Goal: Information Seeking & Learning: Learn about a topic

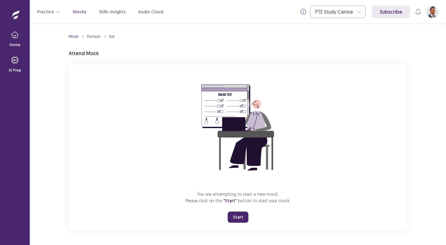
click at [244, 220] on button "Start" at bounding box center [238, 216] width 21 height 11
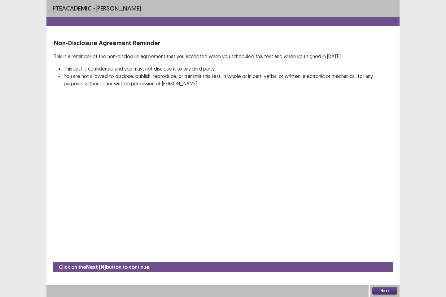
click at [381, 245] on button "Next" at bounding box center [384, 290] width 25 height 7
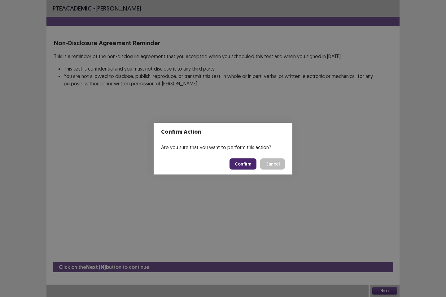
click at [246, 165] on button "Confirm" at bounding box center [242, 163] width 27 height 11
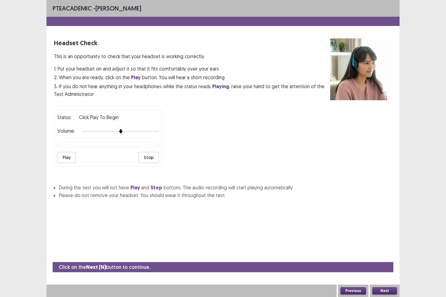
click at [70, 155] on button "Play" at bounding box center [66, 157] width 19 height 11
click at [384, 245] on button "Next" at bounding box center [384, 290] width 25 height 7
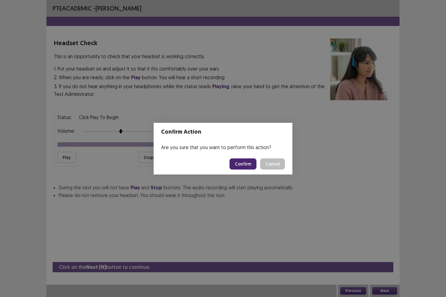
click at [243, 166] on button "Confirm" at bounding box center [242, 163] width 27 height 11
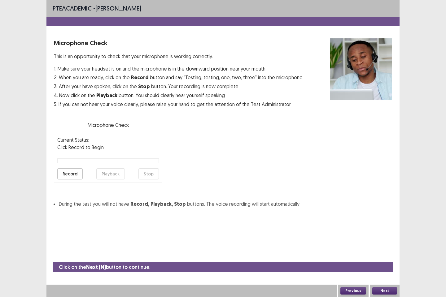
click at [74, 174] on button "Record" at bounding box center [69, 173] width 25 height 11
click at [106, 175] on button "Playback" at bounding box center [110, 173] width 28 height 11
click at [381, 245] on button "Next" at bounding box center [384, 290] width 25 height 7
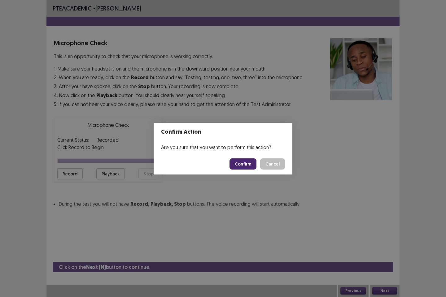
click at [246, 165] on button "Confirm" at bounding box center [242, 163] width 27 height 11
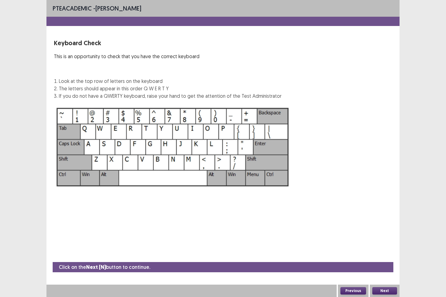
click at [381, 245] on button "Next" at bounding box center [384, 290] width 25 height 7
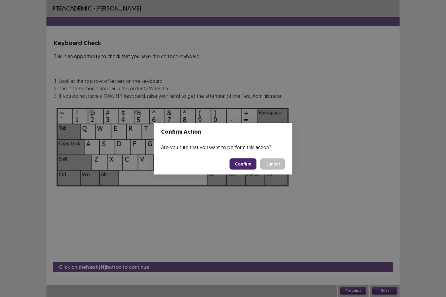
click at [247, 163] on button "Confirm" at bounding box center [242, 163] width 27 height 11
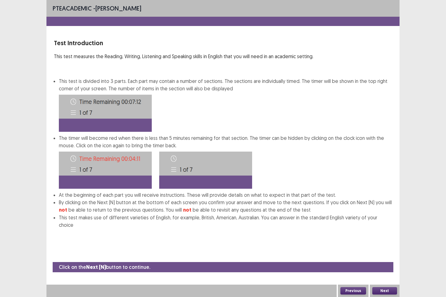
click at [389, 245] on button "Next" at bounding box center [384, 290] width 25 height 7
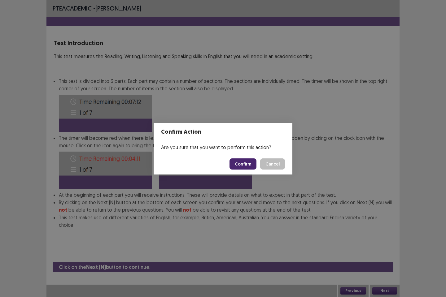
click at [242, 163] on button "Confirm" at bounding box center [242, 163] width 27 height 11
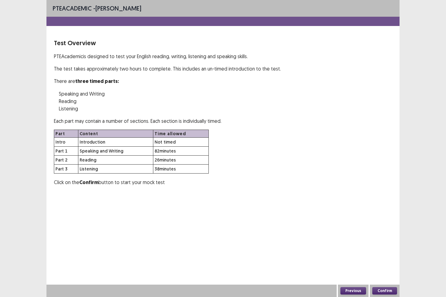
click at [383, 245] on button "Confirm" at bounding box center [384, 290] width 25 height 7
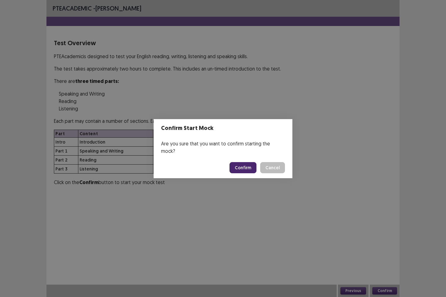
click at [240, 165] on button "Confirm" at bounding box center [242, 167] width 27 height 11
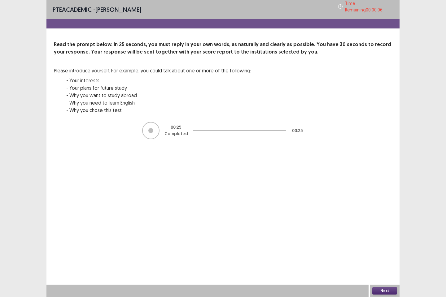
click at [386, 245] on button "Next" at bounding box center [384, 290] width 25 height 7
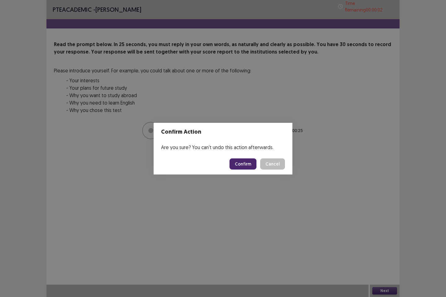
click at [243, 164] on button "Confirm" at bounding box center [242, 163] width 27 height 11
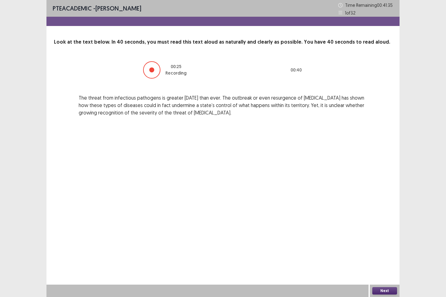
click at [383, 245] on button "Next" at bounding box center [384, 290] width 25 height 7
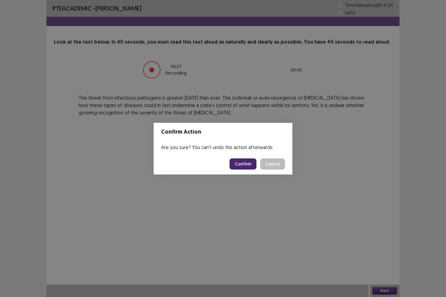
click at [250, 162] on button "Confirm" at bounding box center [242, 163] width 27 height 11
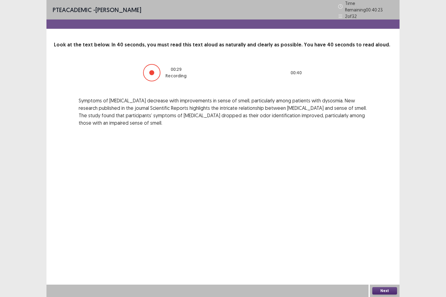
click at [388, 245] on button "Next" at bounding box center [384, 290] width 25 height 7
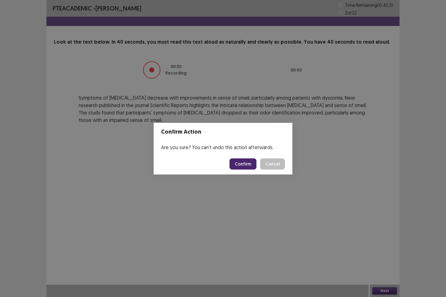
click at [251, 162] on button "Confirm" at bounding box center [242, 163] width 27 height 11
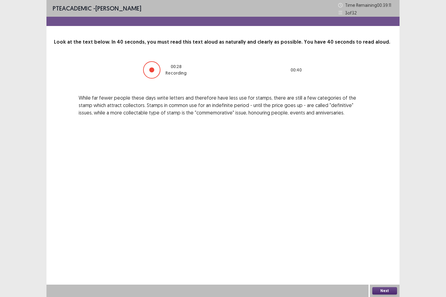
click at [380, 245] on button "Next" at bounding box center [384, 290] width 25 height 7
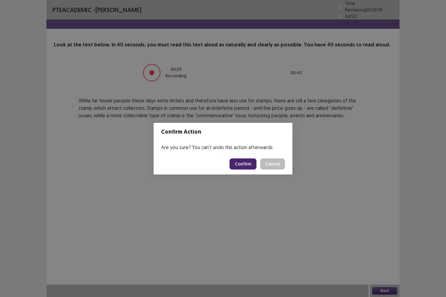
click at [244, 163] on button "Confirm" at bounding box center [242, 163] width 27 height 11
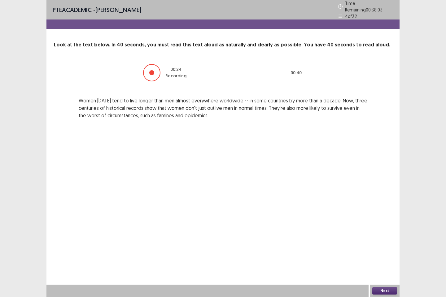
click at [387, 245] on button "Next" at bounding box center [384, 290] width 25 height 7
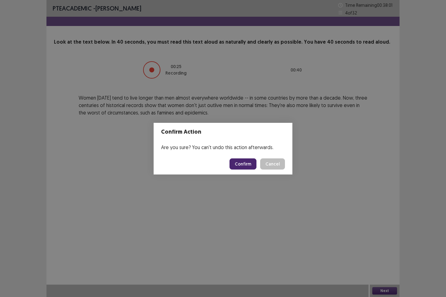
click at [246, 164] on button "Confirm" at bounding box center [242, 163] width 27 height 11
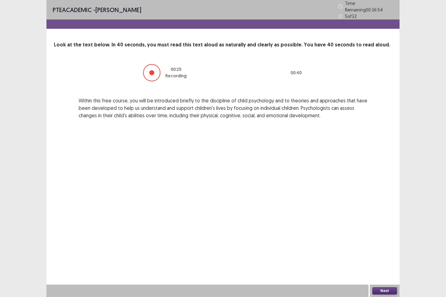
click at [387, 245] on button "Next" at bounding box center [384, 290] width 25 height 7
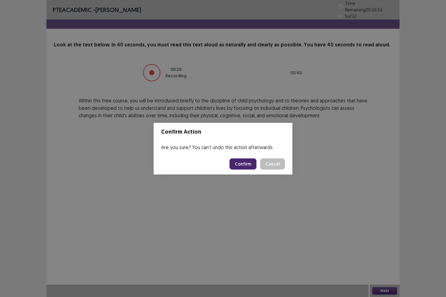
click at [238, 159] on button "Confirm" at bounding box center [242, 163] width 27 height 11
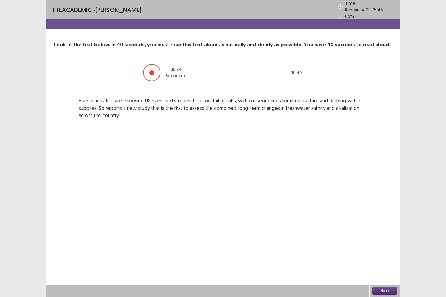
click at [377, 245] on button "Next" at bounding box center [384, 290] width 25 height 7
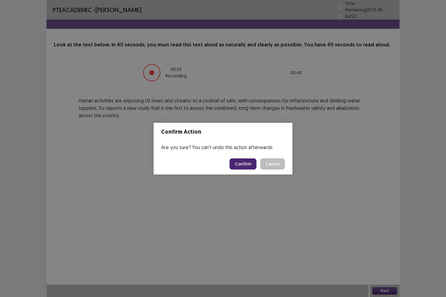
click at [249, 163] on button "Confirm" at bounding box center [242, 163] width 27 height 11
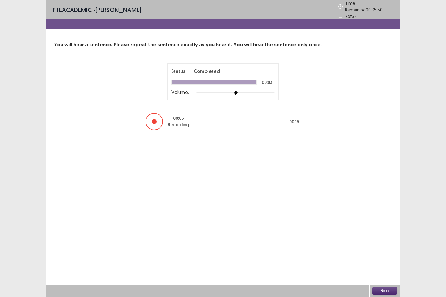
click at [384, 245] on button "Next" at bounding box center [384, 290] width 25 height 7
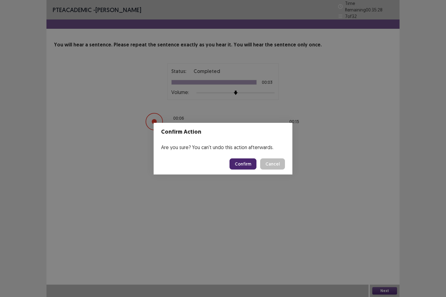
click at [246, 158] on button "Confirm" at bounding box center [242, 163] width 27 height 11
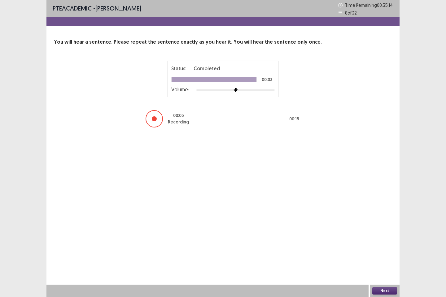
click at [389, 245] on button "Next" at bounding box center [384, 290] width 25 height 7
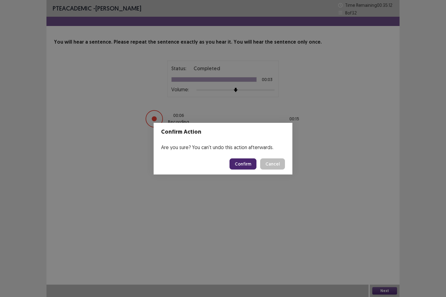
click at [248, 166] on button "Confirm" at bounding box center [242, 163] width 27 height 11
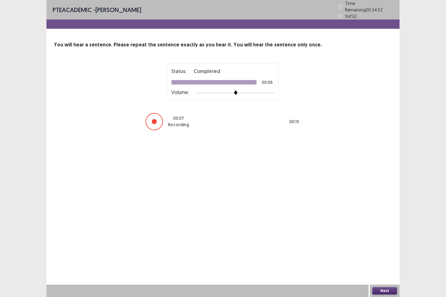
click at [385, 245] on button "Next" at bounding box center [384, 290] width 25 height 7
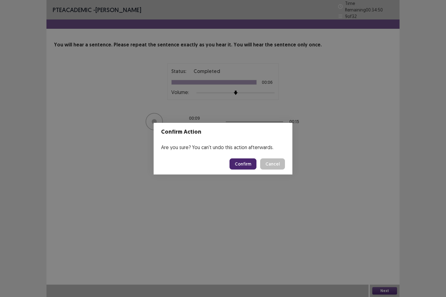
click at [250, 162] on button "Confirm" at bounding box center [242, 163] width 27 height 11
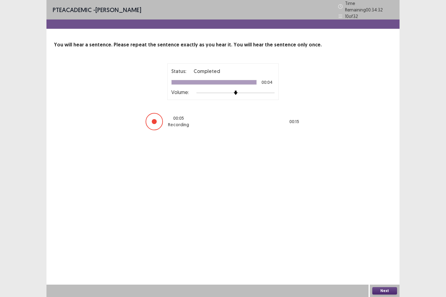
click at [383, 245] on button "Next" at bounding box center [384, 290] width 25 height 7
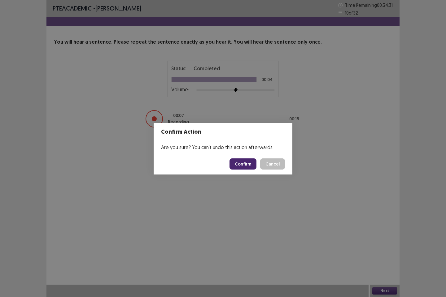
click at [254, 167] on button "Confirm" at bounding box center [242, 163] width 27 height 11
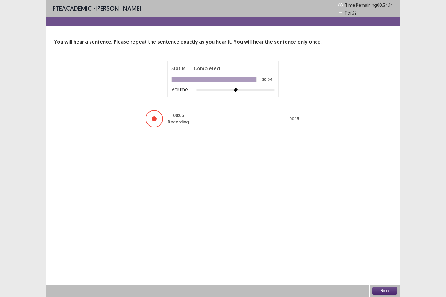
click at [386, 245] on button "Next" at bounding box center [384, 290] width 25 height 7
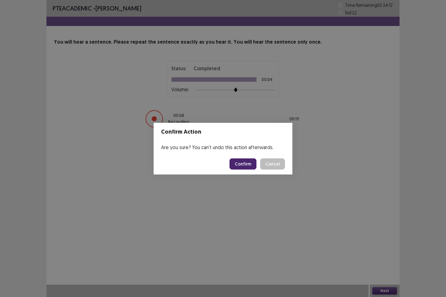
click at [242, 162] on button "Confirm" at bounding box center [242, 163] width 27 height 11
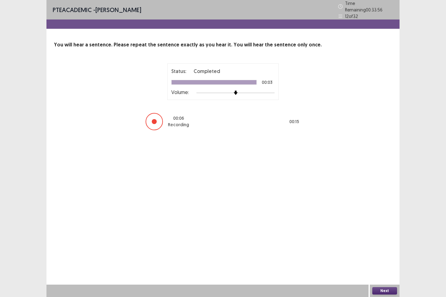
click at [385, 245] on button "Next" at bounding box center [384, 290] width 25 height 7
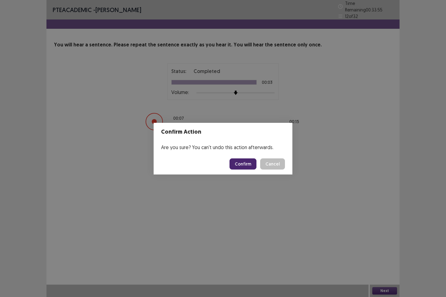
click at [236, 164] on button "Confirm" at bounding box center [242, 163] width 27 height 11
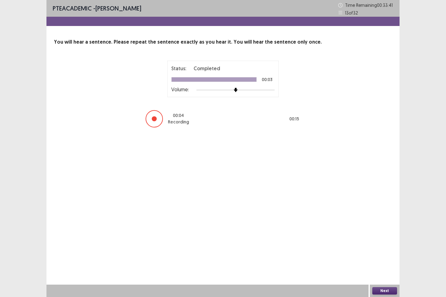
click at [382, 245] on button "Next" at bounding box center [384, 290] width 25 height 7
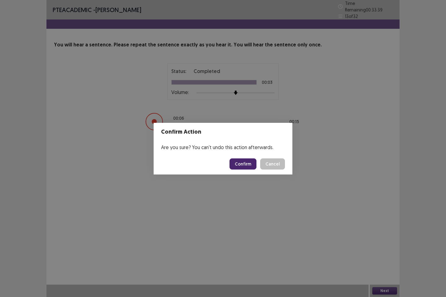
click at [251, 163] on button "Confirm" at bounding box center [242, 163] width 27 height 11
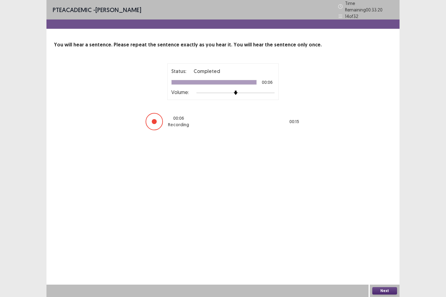
click at [381, 245] on button "Next" at bounding box center [384, 290] width 25 height 7
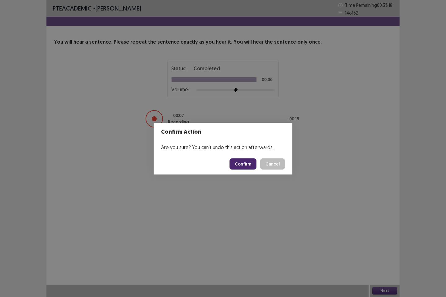
click at [247, 164] on button "Confirm" at bounding box center [242, 163] width 27 height 11
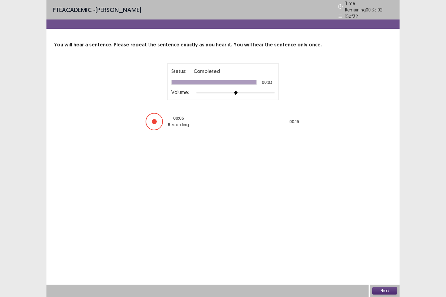
click at [384, 245] on button "Next" at bounding box center [384, 290] width 25 height 7
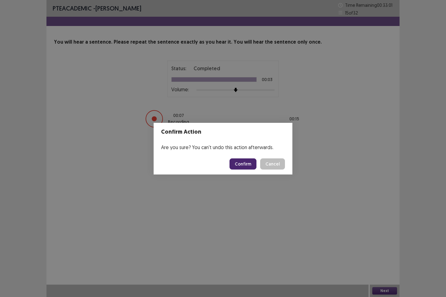
click at [242, 168] on button "Confirm" at bounding box center [242, 163] width 27 height 11
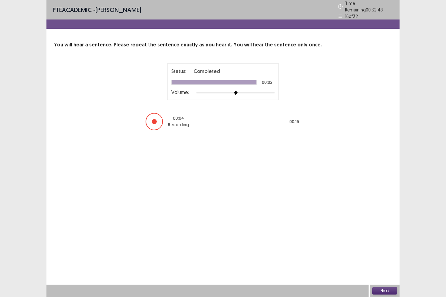
click at [381, 245] on button "Next" at bounding box center [384, 290] width 25 height 7
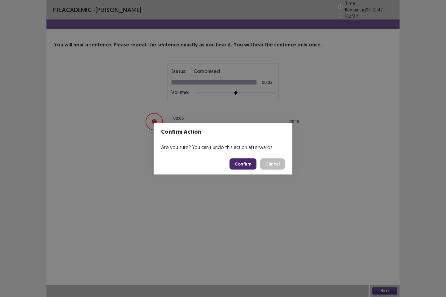
click at [245, 164] on button "Confirm" at bounding box center [242, 163] width 27 height 11
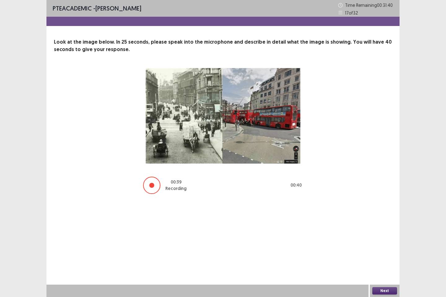
click at [389, 245] on button "Next" at bounding box center [384, 290] width 25 height 7
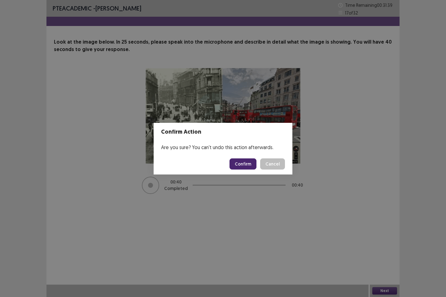
click at [251, 165] on button "Confirm" at bounding box center [242, 163] width 27 height 11
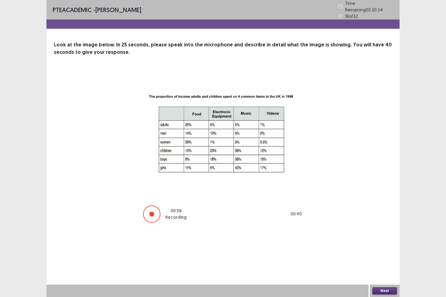
click at [384, 245] on button "Next" at bounding box center [384, 290] width 25 height 7
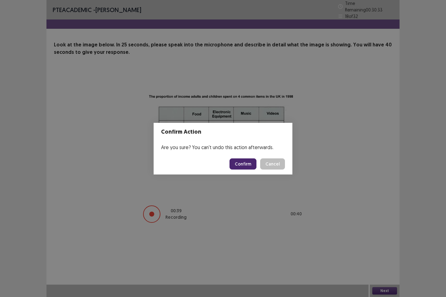
click at [245, 165] on button "Confirm" at bounding box center [242, 163] width 27 height 11
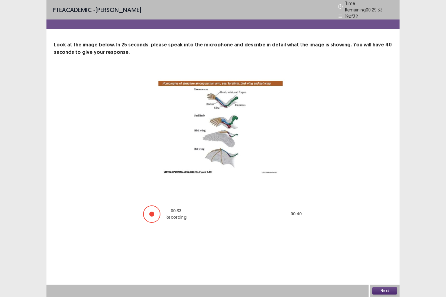
click at [389, 245] on button "Next" at bounding box center [384, 290] width 25 height 7
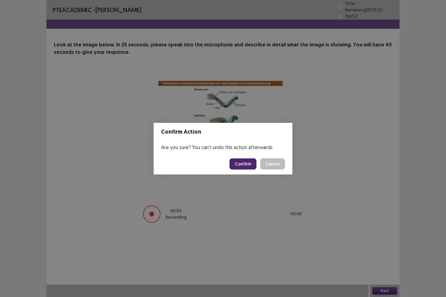
click at [244, 164] on button "Confirm" at bounding box center [242, 163] width 27 height 11
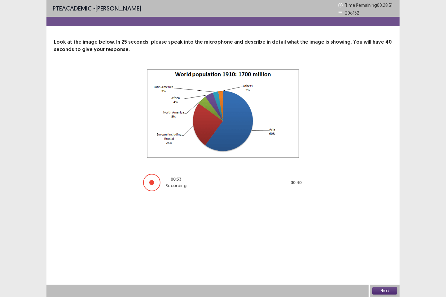
click at [384, 245] on button "Next" at bounding box center [384, 290] width 25 height 7
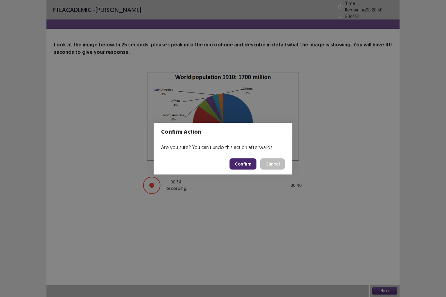
click at [247, 162] on button "Confirm" at bounding box center [242, 163] width 27 height 11
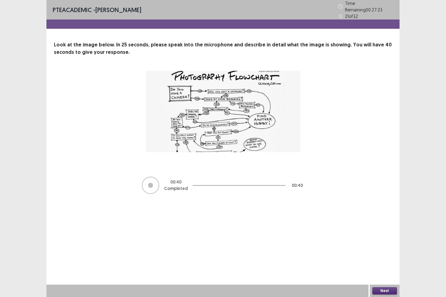
click at [383, 245] on button "Next" at bounding box center [384, 290] width 25 height 7
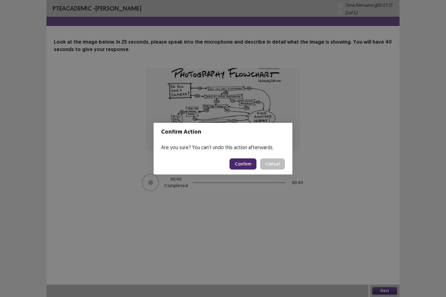
click at [243, 159] on button "Confirm" at bounding box center [242, 163] width 27 height 11
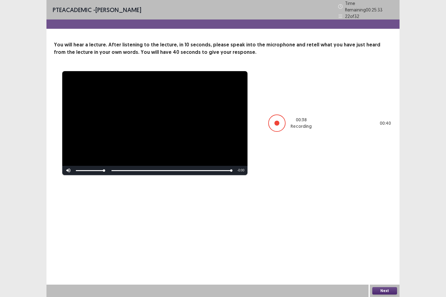
click at [387, 245] on button "Next" at bounding box center [384, 290] width 25 height 7
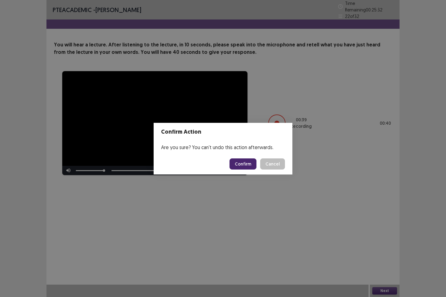
click at [246, 161] on button "Confirm" at bounding box center [242, 163] width 27 height 11
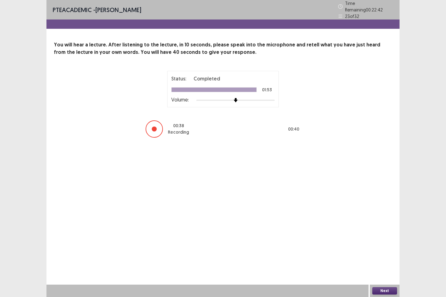
click at [380, 245] on button "Next" at bounding box center [384, 290] width 25 height 7
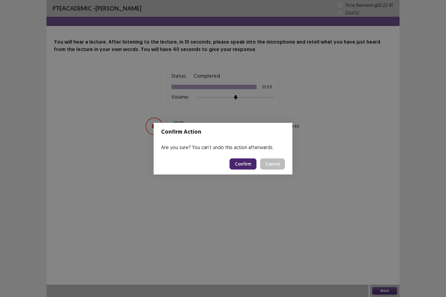
click at [247, 170] on footer "Confirm Cancel" at bounding box center [223, 164] width 139 height 21
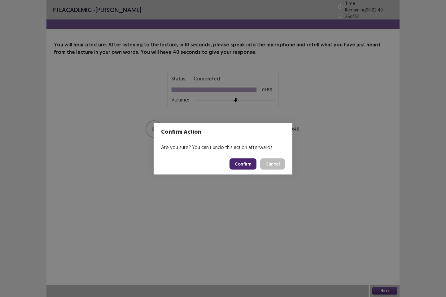
click at [247, 165] on button "Confirm" at bounding box center [242, 163] width 27 height 11
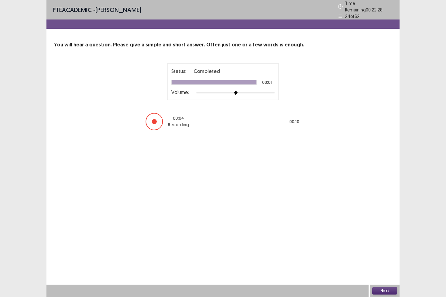
click at [386, 245] on button "Next" at bounding box center [384, 290] width 25 height 7
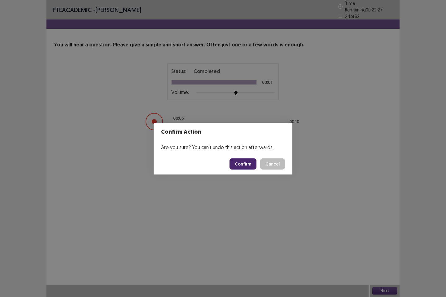
click at [250, 162] on button "Confirm" at bounding box center [242, 163] width 27 height 11
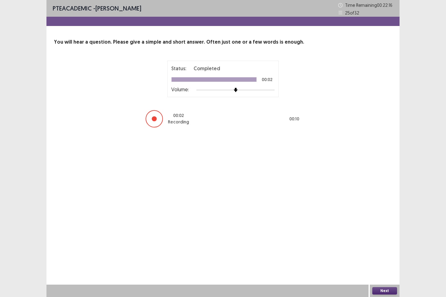
click at [387, 245] on button "Next" at bounding box center [384, 290] width 25 height 7
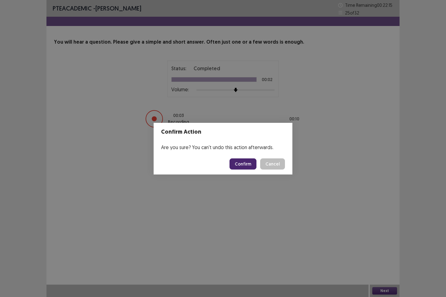
click at [250, 165] on button "Confirm" at bounding box center [242, 163] width 27 height 11
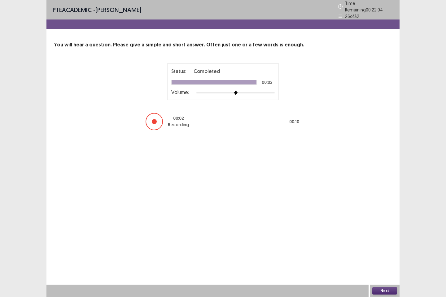
click at [380, 245] on button "Next" at bounding box center [384, 290] width 25 height 7
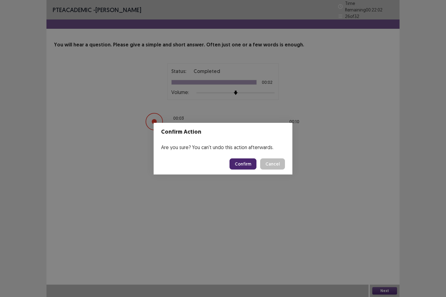
click at [247, 165] on button "Confirm" at bounding box center [242, 163] width 27 height 11
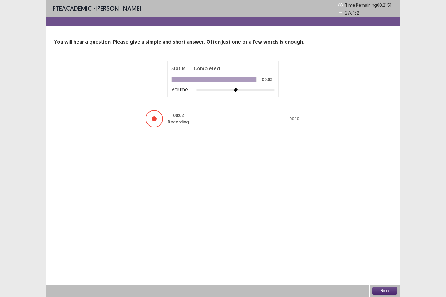
click at [382, 245] on button "Next" at bounding box center [384, 290] width 25 height 7
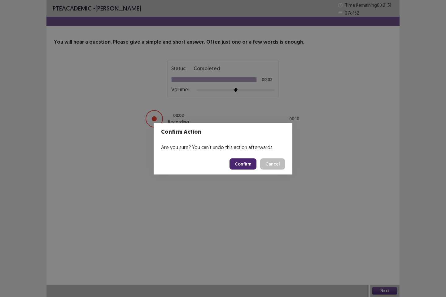
click at [239, 163] on button "Confirm" at bounding box center [242, 163] width 27 height 11
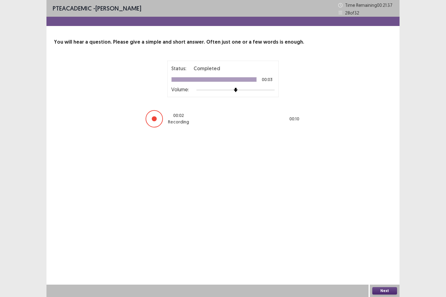
click at [385, 245] on button "Next" at bounding box center [384, 290] width 25 height 7
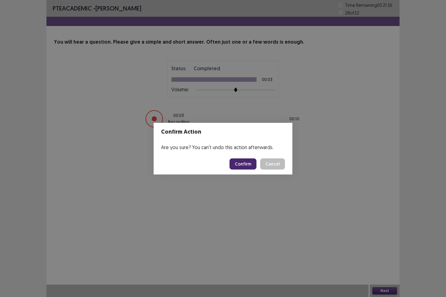
click at [254, 161] on button "Confirm" at bounding box center [242, 163] width 27 height 11
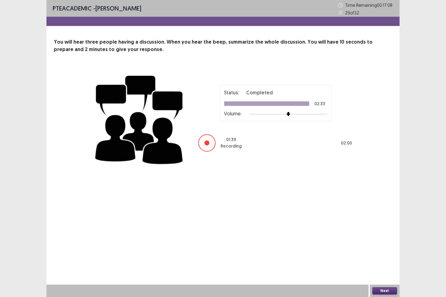
click at [384, 245] on button "Next" at bounding box center [384, 290] width 25 height 7
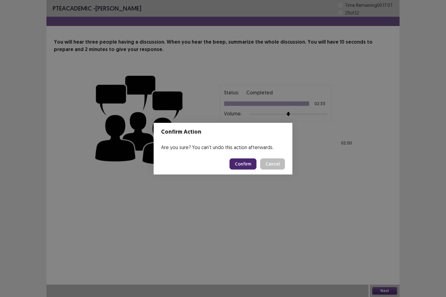
click at [248, 164] on button "Confirm" at bounding box center [242, 163] width 27 height 11
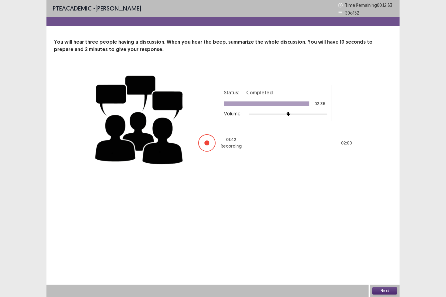
click at [381, 245] on button "Next" at bounding box center [384, 290] width 25 height 7
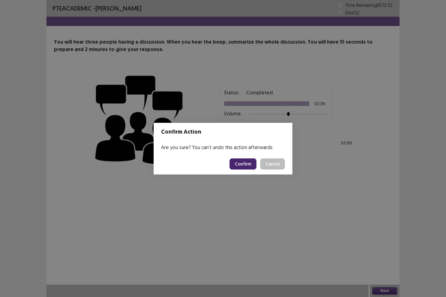
click at [254, 164] on button "Confirm" at bounding box center [242, 163] width 27 height 11
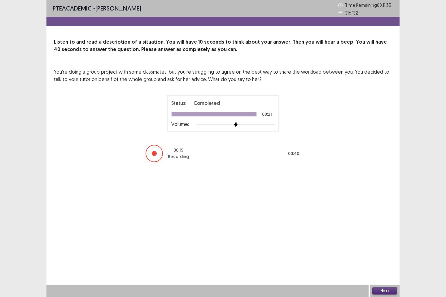
click at [379, 245] on button "Next" at bounding box center [384, 290] width 25 height 7
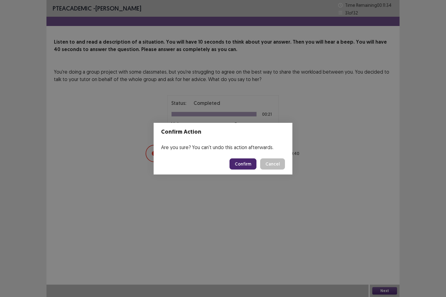
click at [256, 167] on button "Confirm" at bounding box center [242, 163] width 27 height 11
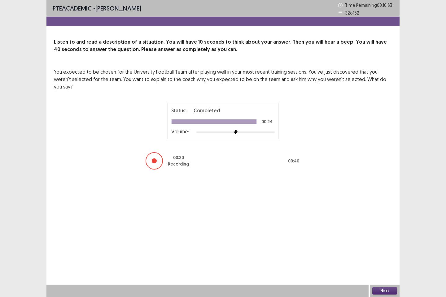
click at [385, 245] on button "Next" at bounding box center [384, 290] width 25 height 7
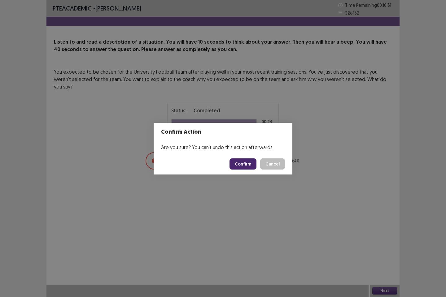
click at [253, 162] on button "Confirm" at bounding box center [242, 163] width 27 height 11
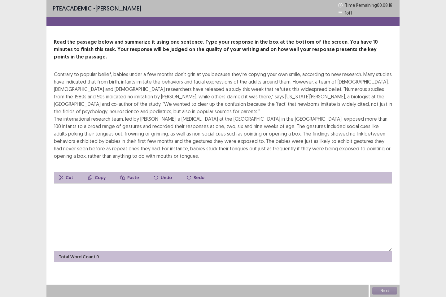
click at [148, 199] on textarea at bounding box center [223, 217] width 338 height 68
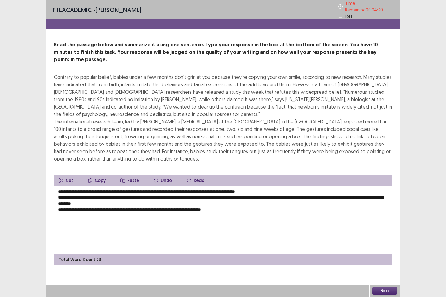
click at [285, 186] on textarea "**********" at bounding box center [223, 220] width 338 height 68
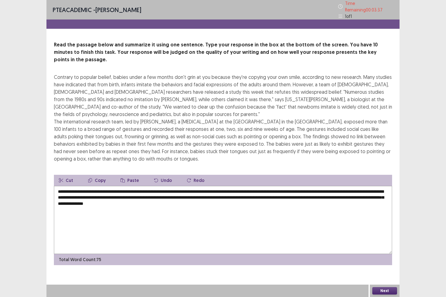
click at [183, 186] on textarea "**********" at bounding box center [223, 220] width 338 height 68
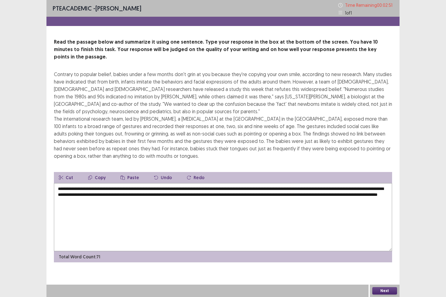
click at [122, 190] on textarea "**********" at bounding box center [223, 217] width 338 height 68
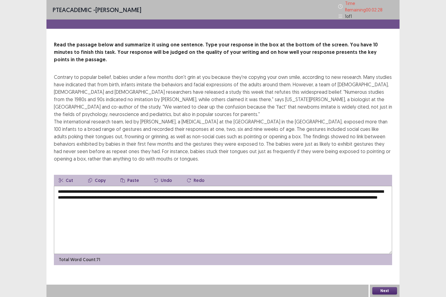
click at [216, 189] on textarea "**********" at bounding box center [223, 220] width 338 height 68
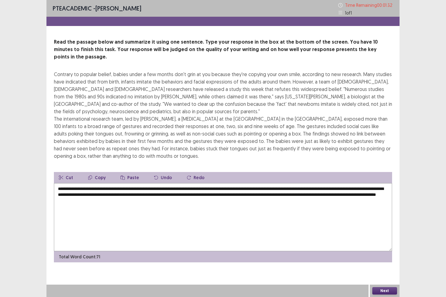
click at [361, 188] on textarea "**********" at bounding box center [223, 217] width 338 height 68
type textarea "**********"
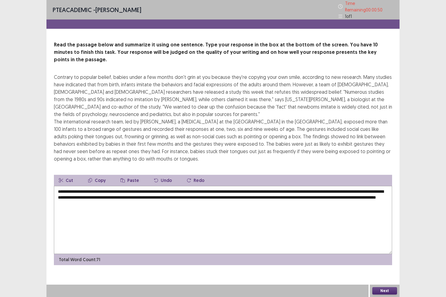
click at [385, 245] on button "Next" at bounding box center [384, 290] width 25 height 7
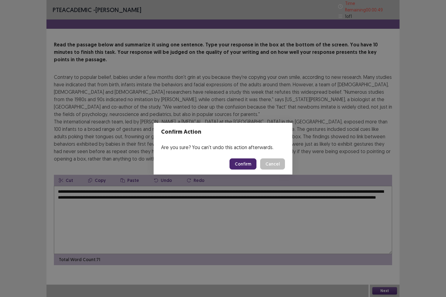
click at [248, 164] on button "Confirm" at bounding box center [242, 163] width 27 height 11
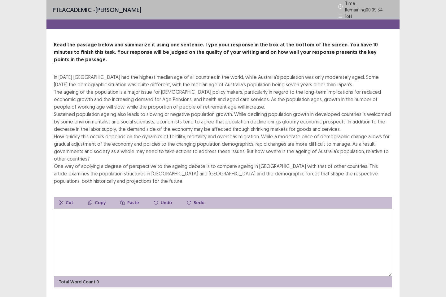
click at [78, 216] on textarea at bounding box center [223, 242] width 338 height 68
type textarea "*"
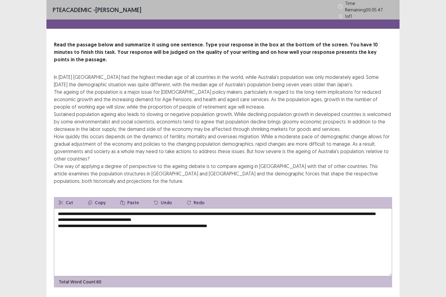
click at [294, 208] on textarea "**********" at bounding box center [223, 242] width 338 height 68
click at [180, 210] on textarea "**********" at bounding box center [223, 242] width 338 height 68
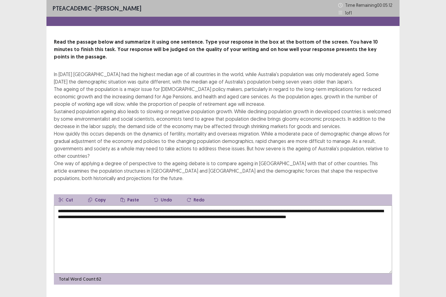
click at [106, 206] on textarea "**********" at bounding box center [223, 240] width 338 height 68
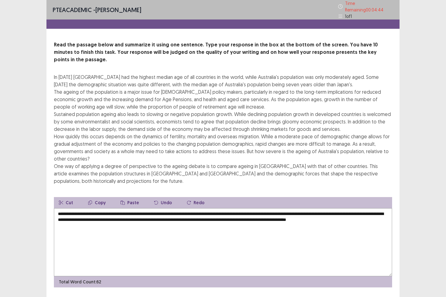
click at [88, 219] on textarea "**********" at bounding box center [223, 242] width 338 height 68
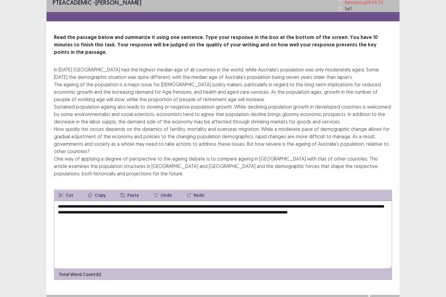
type textarea "**********"
click at [380, 245] on button "Next" at bounding box center [384, 300] width 25 height 7
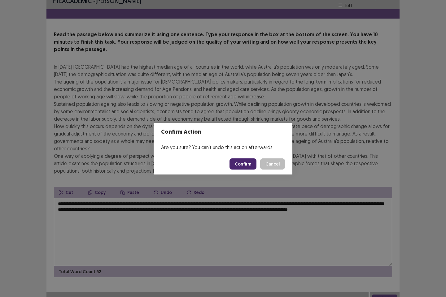
click at [275, 162] on button "Cancel" at bounding box center [272, 163] width 25 height 11
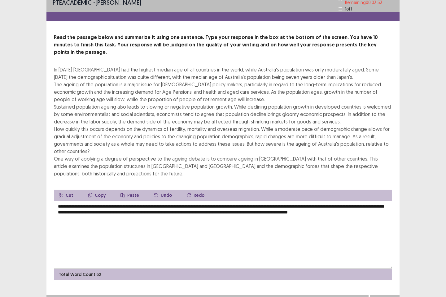
click at [293, 201] on textarea "**********" at bounding box center [223, 235] width 338 height 68
click at [380, 245] on button "Next" at bounding box center [384, 300] width 25 height 7
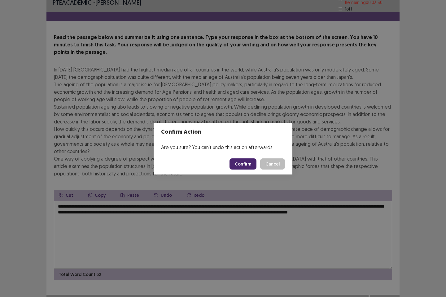
click at [250, 163] on button "Confirm" at bounding box center [242, 163] width 27 height 11
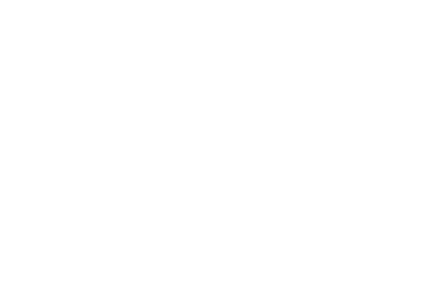
scroll to position [0, 0]
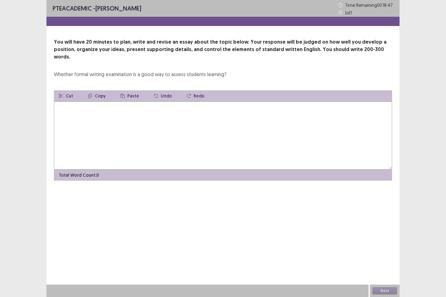
click at [163, 106] on textarea at bounding box center [223, 136] width 338 height 68
type textarea "*"
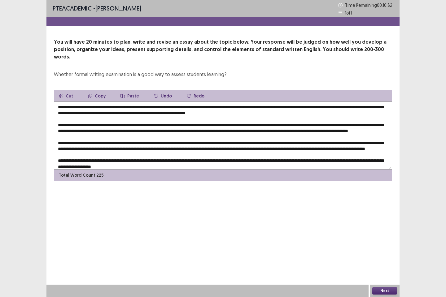
click at [91, 106] on textarea at bounding box center [223, 136] width 338 height 68
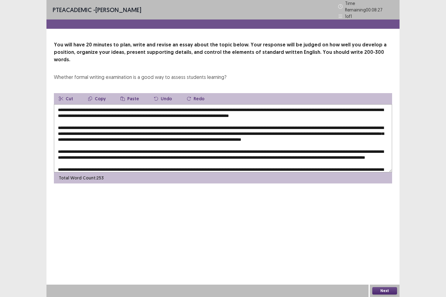
click at [317, 132] on textarea at bounding box center [223, 138] width 338 height 68
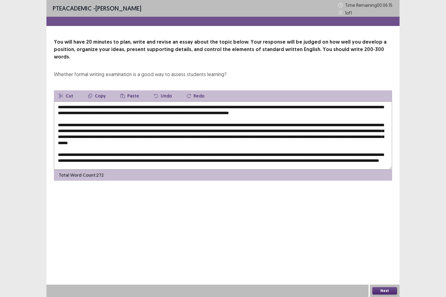
click at [229, 102] on textarea at bounding box center [223, 136] width 338 height 68
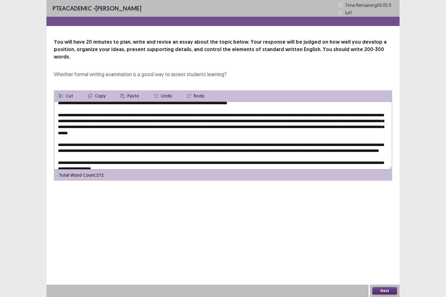
scroll to position [21, 0]
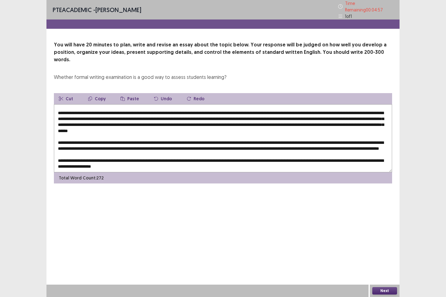
click at [249, 127] on textarea at bounding box center [223, 138] width 338 height 68
type textarea "**********"
click at [389, 245] on button "Next" at bounding box center [384, 290] width 25 height 7
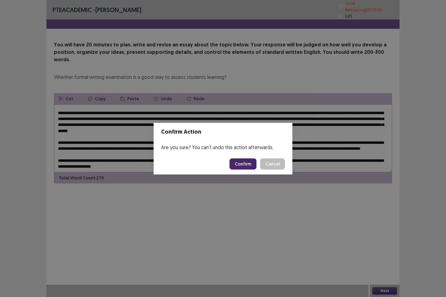
click at [241, 161] on button "Confirm" at bounding box center [242, 163] width 27 height 11
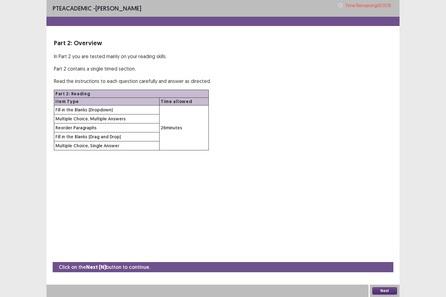
click at [384, 245] on button "Next" at bounding box center [384, 290] width 25 height 7
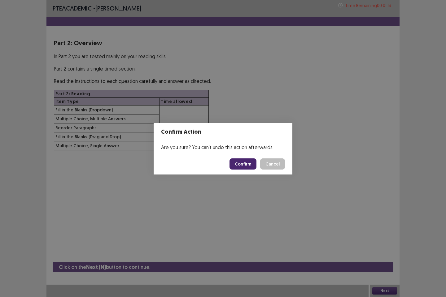
click at [245, 162] on button "Confirm" at bounding box center [242, 163] width 27 height 11
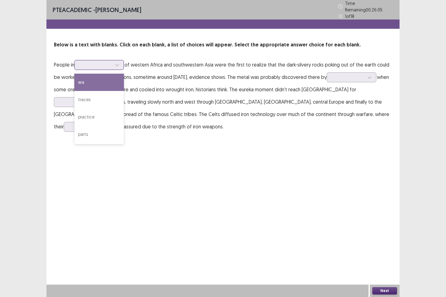
click at [119, 63] on icon at bounding box center [117, 65] width 4 height 4
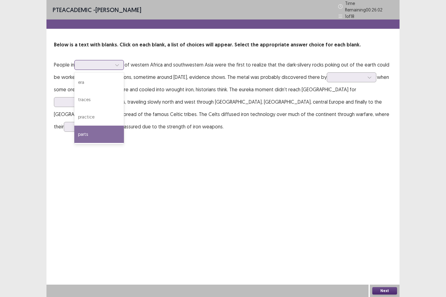
click at [111, 134] on div "parts" at bounding box center [99, 134] width 50 height 17
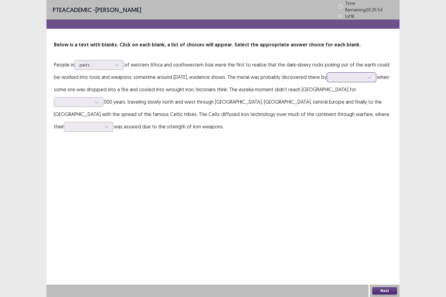
click at [376, 75] on div at bounding box center [352, 77] width 50 height 10
click at [285, 140] on div "PTE academic - [PERSON_NAME] Time Remaining 00 : 25 : 46 1 of 18 Below is a tex…" at bounding box center [222, 72] width 353 height 145
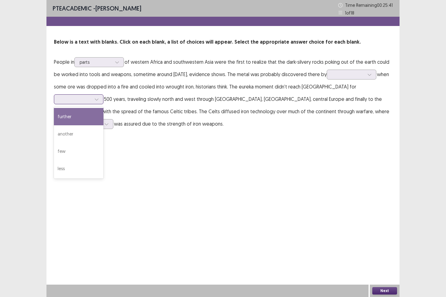
click at [101, 95] on div at bounding box center [96, 99] width 9 height 9
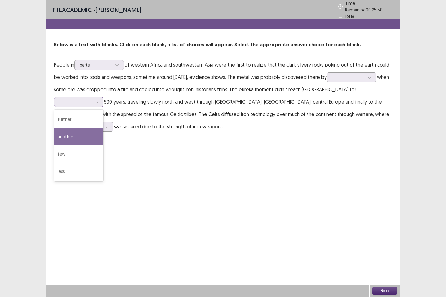
click at [103, 128] on div "another" at bounding box center [79, 136] width 50 height 17
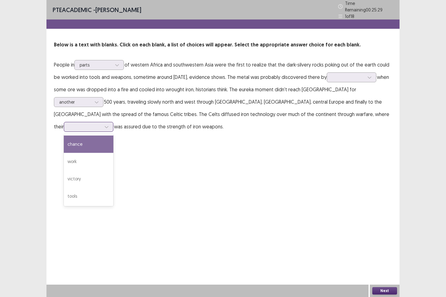
click at [111, 122] on div at bounding box center [106, 126] width 9 height 9
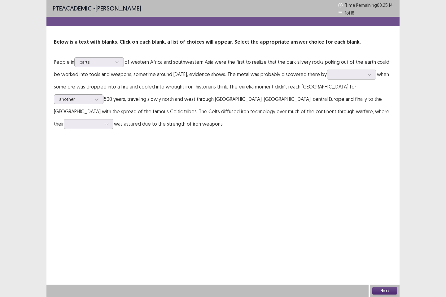
click at [300, 77] on p "People in parts of western [GEOGRAPHIC_DATA] and southwestern [GEOGRAPHIC_DATA]…" at bounding box center [223, 93] width 338 height 74
click at [353, 76] on div at bounding box center [348, 75] width 32 height 6
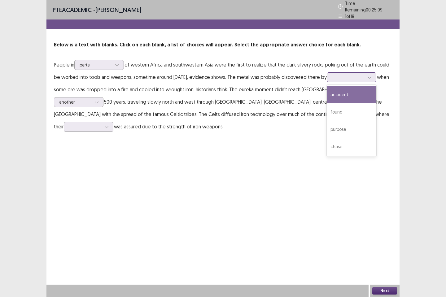
click at [349, 95] on div "accident" at bounding box center [352, 94] width 50 height 17
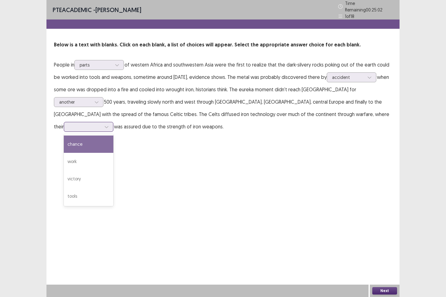
click at [111, 122] on div at bounding box center [106, 126] width 9 height 9
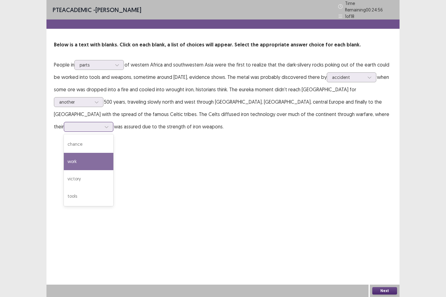
click at [113, 153] on div "work" at bounding box center [89, 161] width 50 height 17
click at [380, 245] on button "Next" at bounding box center [384, 290] width 25 height 7
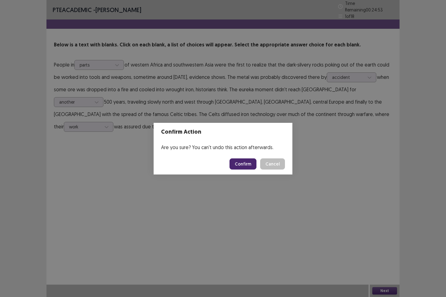
click at [250, 166] on button "Confirm" at bounding box center [242, 163] width 27 height 11
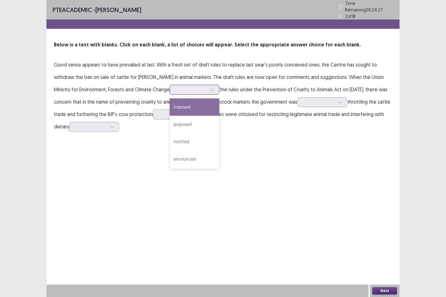
click at [208, 90] on div at bounding box center [212, 89] width 9 height 9
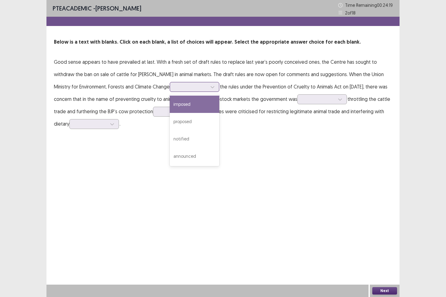
click at [183, 109] on div "imposed" at bounding box center [195, 104] width 50 height 17
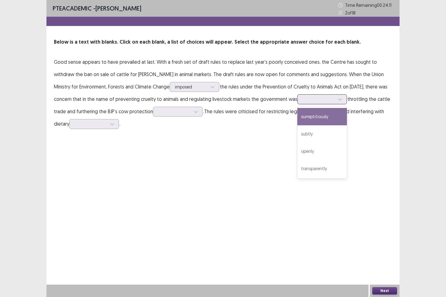
click at [341, 99] on div at bounding box center [339, 99] width 9 height 9
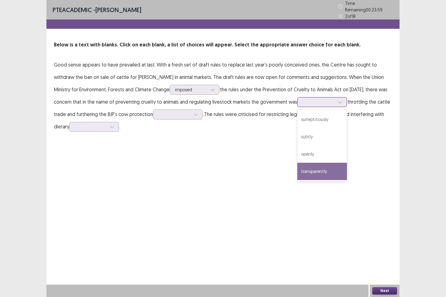
click at [332, 164] on div "transparently" at bounding box center [322, 171] width 50 height 17
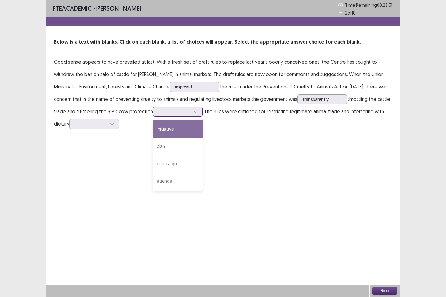
click at [194, 112] on icon at bounding box center [195, 112] width 4 height 4
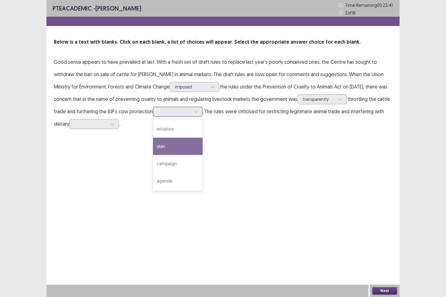
click at [186, 143] on div "plan" at bounding box center [178, 146] width 50 height 17
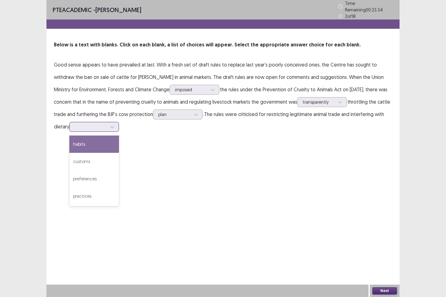
click at [113, 125] on icon at bounding box center [112, 127] width 4 height 4
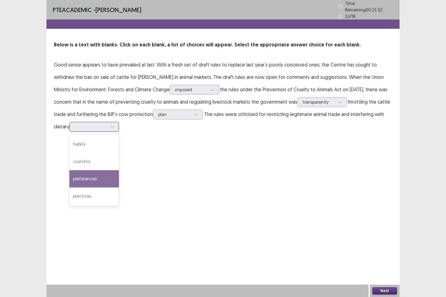
click at [109, 171] on div "preferences" at bounding box center [94, 178] width 50 height 17
click at [378, 245] on button "Next" at bounding box center [384, 290] width 25 height 7
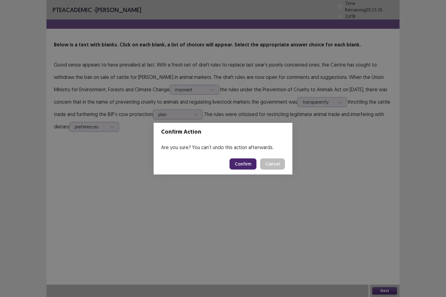
click at [245, 161] on button "Confirm" at bounding box center [242, 163] width 27 height 11
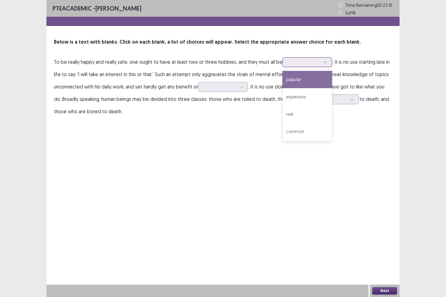
click at [324, 65] on div at bounding box center [324, 62] width 9 height 9
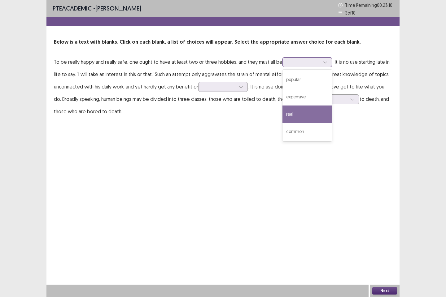
click at [319, 113] on div "real" at bounding box center [307, 114] width 50 height 17
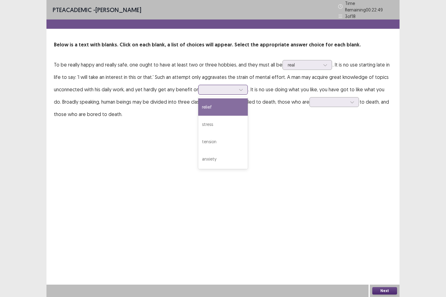
click at [240, 88] on icon at bounding box center [241, 90] width 4 height 4
click at [143, 167] on div "PTE academic - [PERSON_NAME] Time Remaining 00 : 22 : 35 3 of 18 Below is a tex…" at bounding box center [222, 148] width 353 height 297
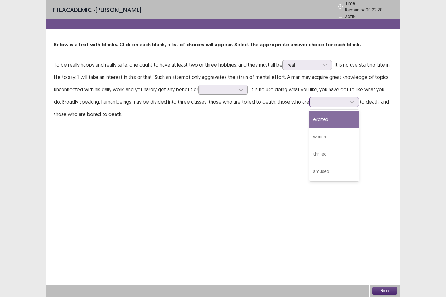
click at [350, 100] on icon at bounding box center [352, 102] width 4 height 4
click at [342, 114] on div "excited" at bounding box center [334, 119] width 50 height 17
click at [317, 101] on div at bounding box center [331, 102] width 32 height 6
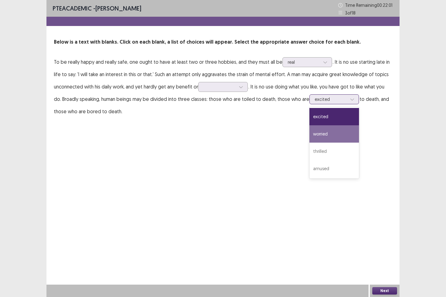
click at [319, 135] on div "worried" at bounding box center [334, 133] width 50 height 17
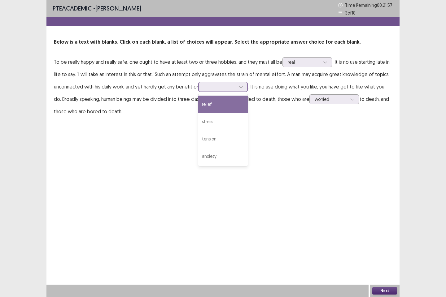
click at [240, 83] on div at bounding box center [240, 86] width 9 height 9
click at [238, 104] on div "relief" at bounding box center [223, 104] width 50 height 17
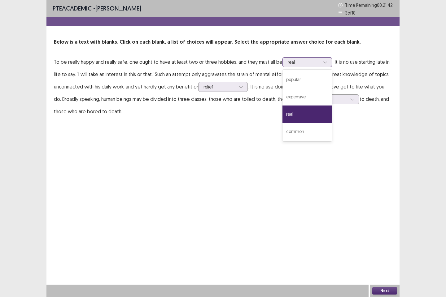
click at [314, 63] on div at bounding box center [304, 62] width 32 height 6
click at [284, 114] on div "real" at bounding box center [307, 114] width 50 height 17
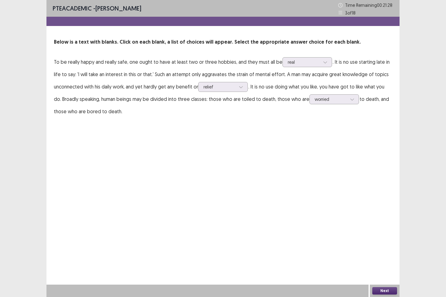
click at [386, 245] on button "Next" at bounding box center [384, 290] width 25 height 7
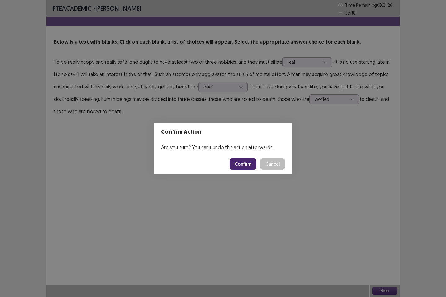
click at [239, 163] on button "Confirm" at bounding box center [242, 163] width 27 height 11
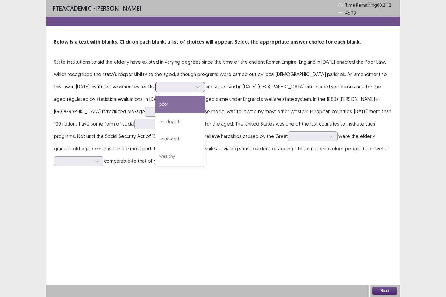
click at [193, 90] on div at bounding box center [197, 86] width 9 height 9
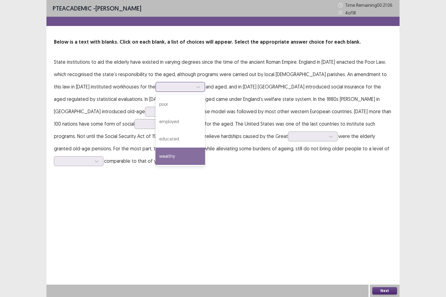
click at [155, 152] on div "wealthy" at bounding box center [180, 156] width 50 height 17
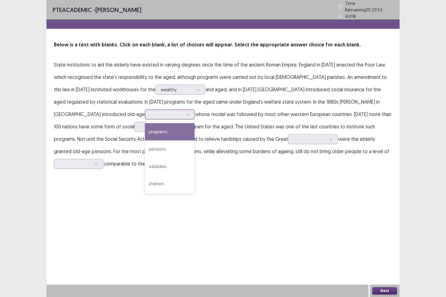
click at [185, 112] on icon at bounding box center [187, 114] width 4 height 4
click at [145, 130] on div "programs" at bounding box center [170, 131] width 50 height 17
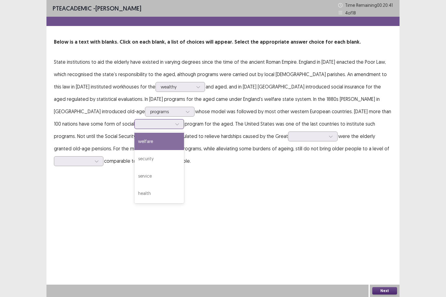
click at [172, 127] on div at bounding box center [176, 123] width 9 height 9
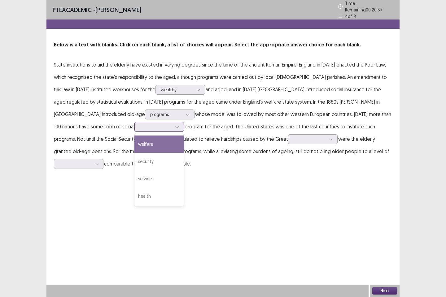
click at [134, 148] on div "welfare" at bounding box center [159, 144] width 50 height 17
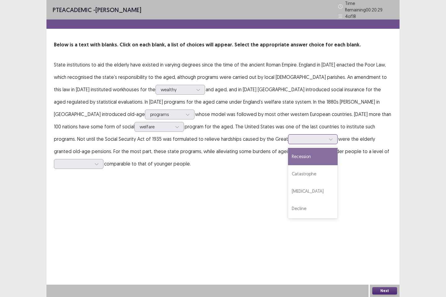
click at [328, 138] on icon at bounding box center [330, 139] width 4 height 4
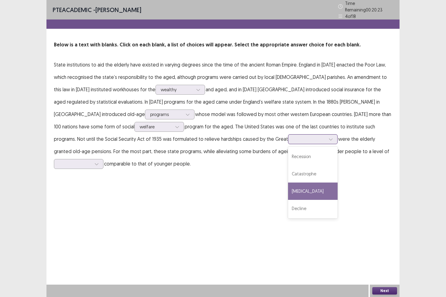
click at [288, 187] on div "[MEDICAL_DATA]" at bounding box center [313, 191] width 50 height 17
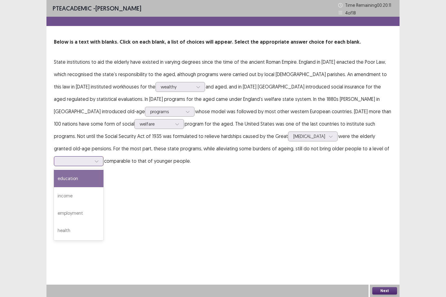
click at [101, 157] on div at bounding box center [96, 161] width 9 height 9
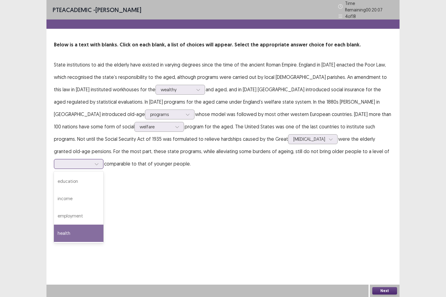
click at [103, 225] on div "health" at bounding box center [79, 233] width 50 height 17
click at [381, 245] on button "Next" at bounding box center [384, 290] width 25 height 7
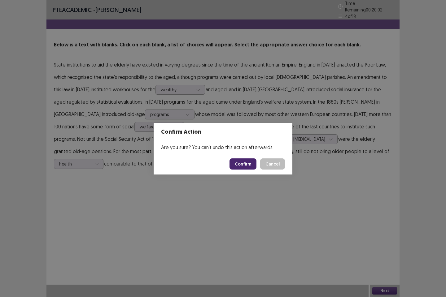
click at [247, 168] on button "Confirm" at bounding box center [242, 163] width 27 height 11
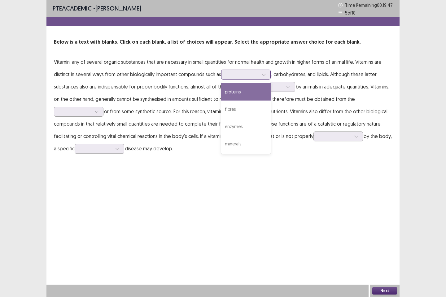
click at [261, 77] on div at bounding box center [263, 74] width 9 height 9
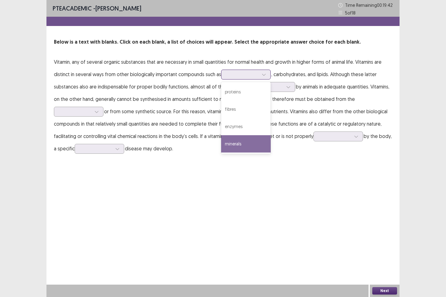
click at [252, 144] on div "minerals" at bounding box center [246, 143] width 50 height 17
click at [263, 75] on icon at bounding box center [264, 74] width 4 height 4
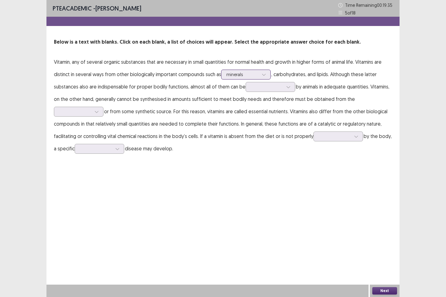
click at [263, 75] on icon at bounding box center [264, 74] width 4 height 4
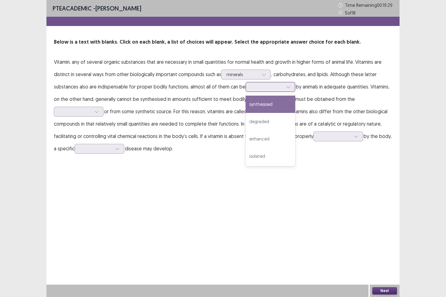
click at [282, 88] on div at bounding box center [267, 87] width 32 height 6
click at [281, 109] on div "synthesised" at bounding box center [270, 104] width 50 height 17
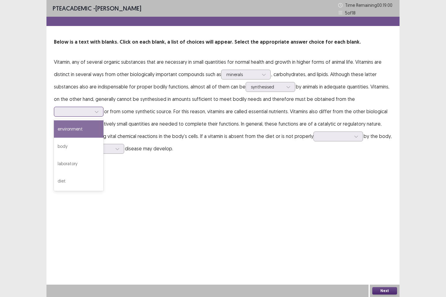
click at [96, 111] on icon at bounding box center [96, 112] width 4 height 4
click at [93, 132] on div "environment" at bounding box center [79, 128] width 50 height 17
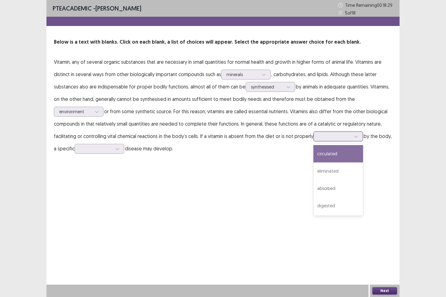
click at [346, 137] on div at bounding box center [335, 136] width 32 height 6
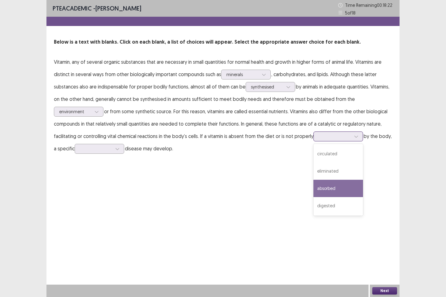
click at [348, 189] on div "absorbed" at bounding box center [338, 188] width 50 height 17
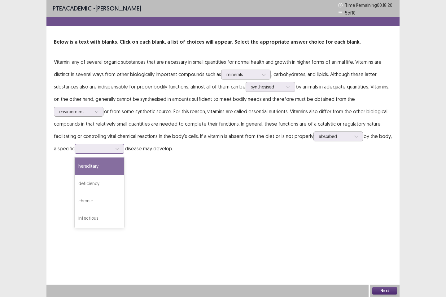
click at [116, 146] on div at bounding box center [117, 148] width 9 height 9
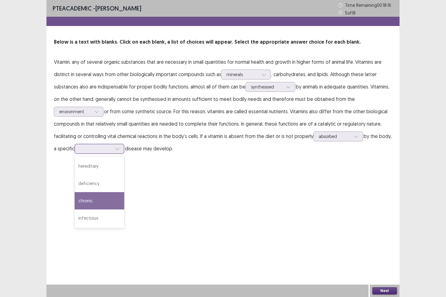
click at [114, 206] on div "chronic" at bounding box center [100, 200] width 50 height 17
click at [380, 245] on button "Next" at bounding box center [384, 290] width 25 height 7
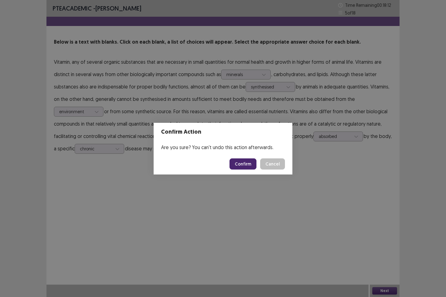
click at [243, 166] on button "Confirm" at bounding box center [242, 163] width 27 height 11
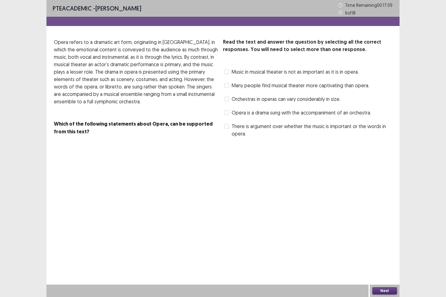
click at [228, 113] on span at bounding box center [226, 112] width 5 height 5
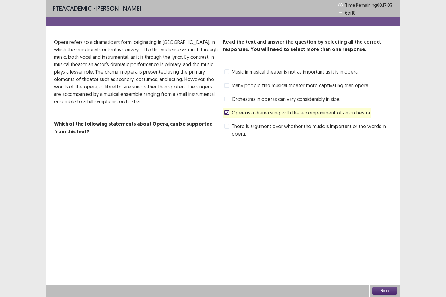
click at [376, 245] on button "Next" at bounding box center [384, 290] width 25 height 7
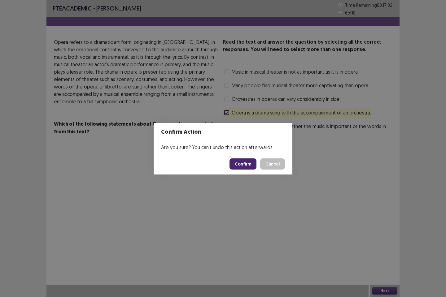
click at [254, 160] on button "Confirm" at bounding box center [242, 163] width 27 height 11
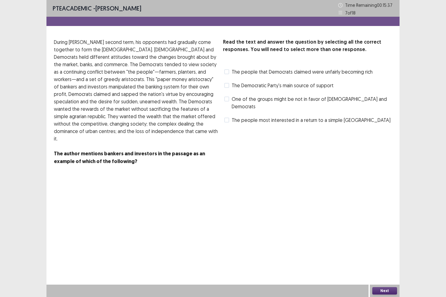
click at [226, 99] on span at bounding box center [226, 99] width 5 height 5
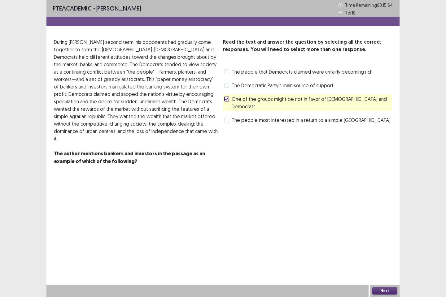
click at [383, 245] on button "Next" at bounding box center [384, 290] width 25 height 7
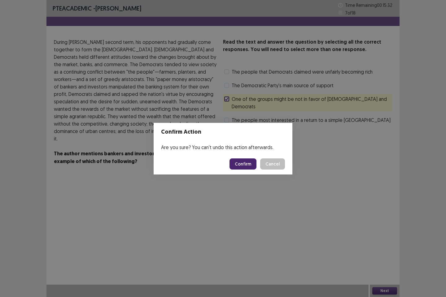
click at [248, 162] on button "Confirm" at bounding box center [242, 163] width 27 height 11
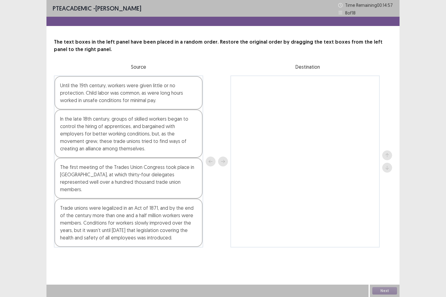
click at [158, 170] on div "The first meeting of the Trades Union Congress took place in [GEOGRAPHIC_DATA],…" at bounding box center [128, 178] width 148 height 41
click at [221, 159] on icon "next" at bounding box center [223, 161] width 4 height 4
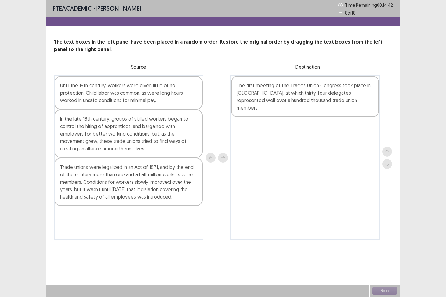
click at [178, 184] on div "Trade unions were legalized in an Act of 1871, and by the end of the century mo…" at bounding box center [128, 182] width 148 height 48
click at [223, 156] on icon "next" at bounding box center [223, 158] width 4 height 4
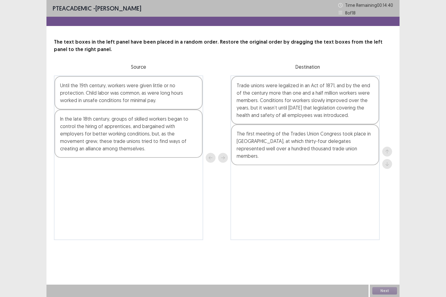
click at [154, 138] on div "In the late 18th century, groups of skilled workers began to control the hiring…" at bounding box center [128, 134] width 148 height 48
click at [223, 157] on icon "next" at bounding box center [223, 158] width 4 height 4
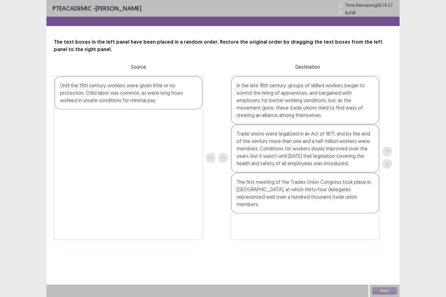
click at [159, 101] on div "Until the 19th century, workers were given little or no protection. Child labor…" at bounding box center [128, 92] width 148 height 33
click at [223, 157] on icon "next" at bounding box center [223, 158] width 4 height 4
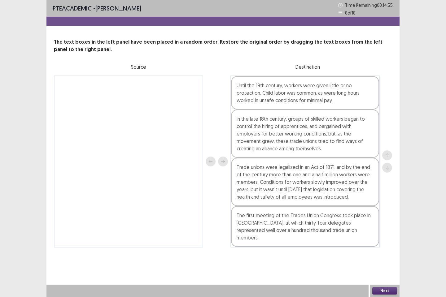
click at [381, 245] on button "Next" at bounding box center [384, 290] width 25 height 7
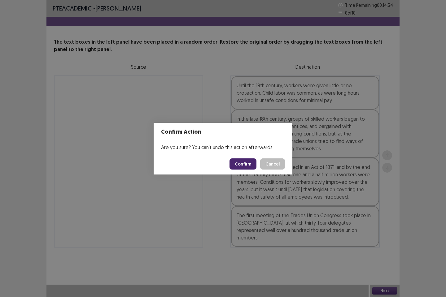
click at [246, 164] on button "Confirm" at bounding box center [242, 163] width 27 height 11
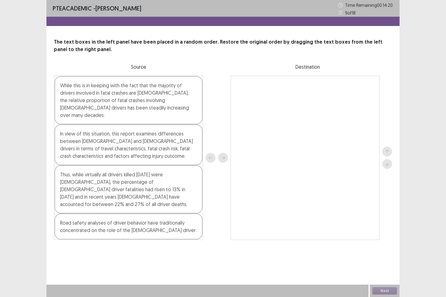
click at [222, 151] on div at bounding box center [217, 158] width 22 height 165
click at [186, 214] on div "Road safety analyses of driver behavior have traditionally concentrated on the …" at bounding box center [128, 227] width 148 height 26
click at [221, 156] on icon "next" at bounding box center [223, 157] width 4 height 3
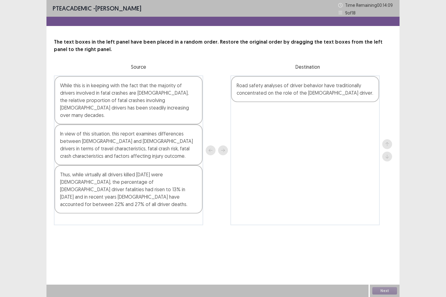
click at [164, 107] on div "While this is in keeping with the fact that the majority of drivers involved in…" at bounding box center [128, 100] width 148 height 48
click at [223, 149] on icon "next" at bounding box center [223, 150] width 4 height 4
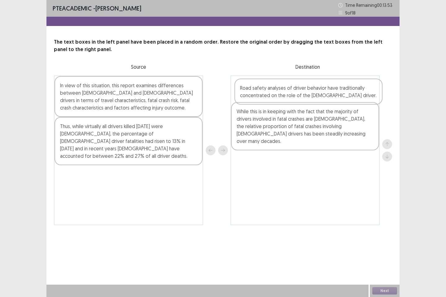
drag, startPoint x: 254, startPoint y: 131, endPoint x: 257, endPoint y: 95, distance: 36.7
click at [257, 95] on div "While this is in keeping with the fact that the majority of drivers involved in…" at bounding box center [304, 151] width 149 height 150
click at [242, 141] on div "While this is in keeping with the fact that the majority of drivers involved in…" at bounding box center [305, 126] width 148 height 48
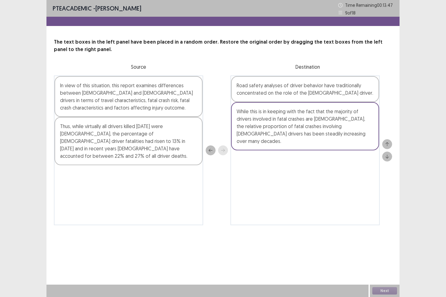
click at [176, 140] on div "Thus, while virtually all drivers killed [DATE] were [DEMOGRAPHIC_DATA], the pe…" at bounding box center [128, 141] width 148 height 48
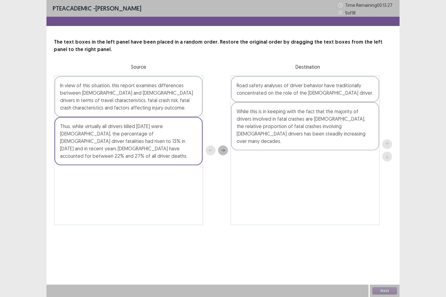
click at [223, 149] on icon "next" at bounding box center [223, 150] width 4 height 4
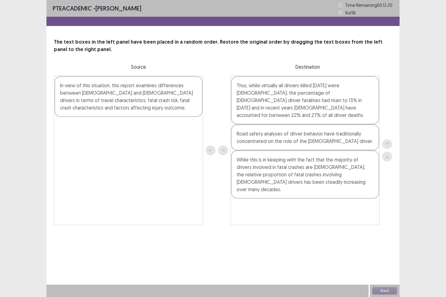
click at [312, 128] on div "Road safety analyses of driver behavior have traditionally concentrated on the …" at bounding box center [305, 137] width 148 height 26
click at [385, 145] on icon "up" at bounding box center [387, 144] width 4 height 4
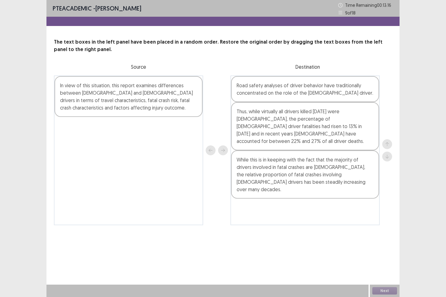
click at [276, 211] on div "Road safety analyses of driver behavior have traditionally concentrated on the …" at bounding box center [304, 151] width 149 height 150
click at [184, 106] on div "In view of this situation, this report examines differences between [DEMOGRAPHI…" at bounding box center [128, 96] width 148 height 41
click at [224, 148] on button "next" at bounding box center [223, 150] width 10 height 10
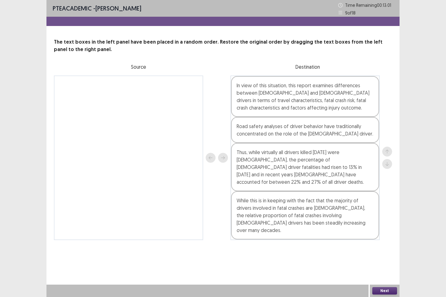
click at [295, 132] on div "Road safety analyses of driver behavior have traditionally concentrated on the …" at bounding box center [305, 130] width 148 height 26
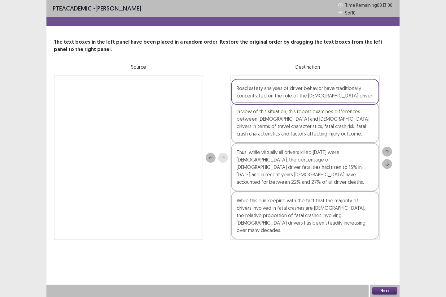
drag, startPoint x: 295, startPoint y: 132, endPoint x: 295, endPoint y: 97, distance: 35.0
click at [295, 97] on div "In view of this situation, this report examines differences between [DEMOGRAPHI…" at bounding box center [304, 158] width 149 height 165
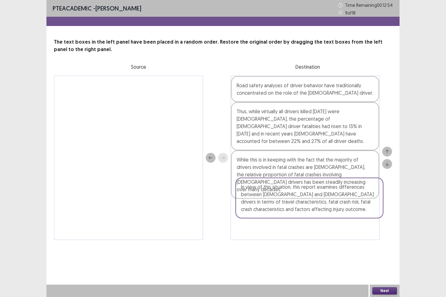
drag, startPoint x: 297, startPoint y: 124, endPoint x: 301, endPoint y: 202, distance: 77.5
click at [301, 202] on div "Road safety analyses of driver behavior have traditionally concentrated on the …" at bounding box center [304, 158] width 149 height 165
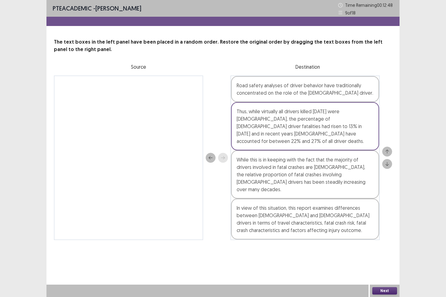
click at [385, 245] on button "Next" at bounding box center [384, 290] width 25 height 7
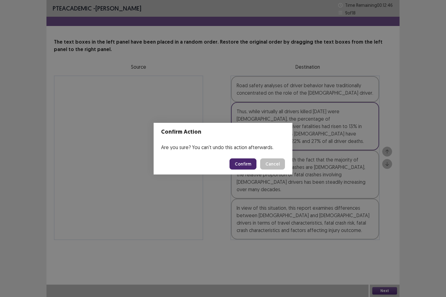
click at [250, 165] on button "Confirm" at bounding box center [242, 163] width 27 height 11
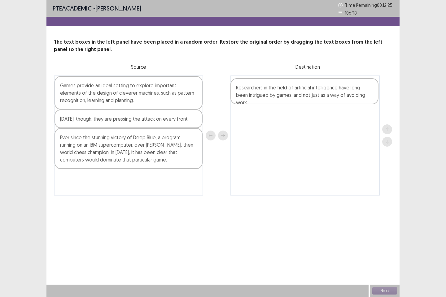
drag, startPoint x: 145, startPoint y: 149, endPoint x: 326, endPoint y: 99, distance: 187.5
click at [326, 99] on div "Games provide an ideal setting to explore important elements of the design of c…" at bounding box center [223, 136] width 338 height 120
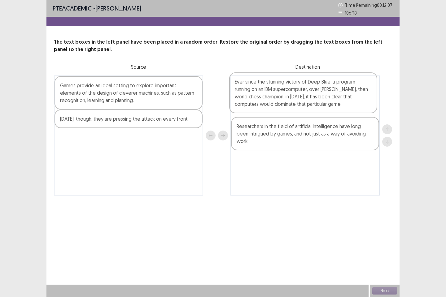
drag, startPoint x: 122, startPoint y: 158, endPoint x: 300, endPoint y: 101, distance: 187.2
click at [300, 101] on div "Games provide an ideal setting to explore important elements of the design of c…" at bounding box center [223, 136] width 338 height 120
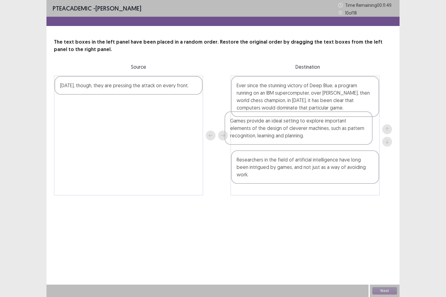
drag, startPoint x: 168, startPoint y: 99, endPoint x: 340, endPoint y: 135, distance: 175.1
click at [340, 135] on div "Games provide an ideal setting to explore important elements of the design of c…" at bounding box center [223, 136] width 338 height 120
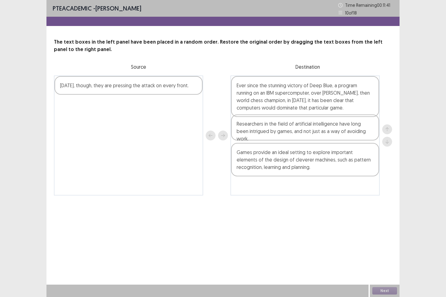
drag, startPoint x: 295, startPoint y: 168, endPoint x: 294, endPoint y: 132, distance: 36.8
click at [294, 132] on div "Ever since the stunning victory of Deep Blue, a program running on an IBM super…" at bounding box center [304, 136] width 149 height 120
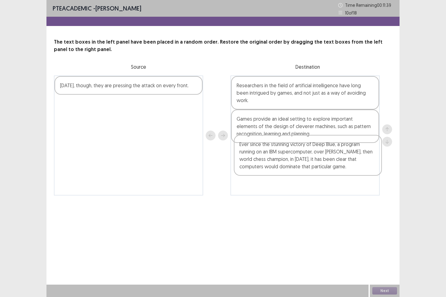
drag, startPoint x: 293, startPoint y: 102, endPoint x: 295, endPoint y: 165, distance: 63.2
click at [295, 165] on div "Ever since the stunning victory of Deep Blue, a program running on an IBM super…" at bounding box center [304, 136] width 149 height 120
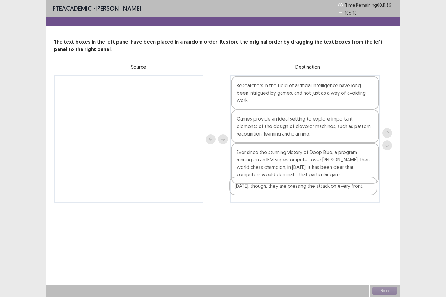
drag, startPoint x: 152, startPoint y: 92, endPoint x: 328, endPoint y: 195, distance: 204.2
click at [328, 195] on div "[DATE], though, they are pressing the attack on every front. Researchers in the…" at bounding box center [223, 140] width 338 height 128
click at [388, 245] on button "Next" at bounding box center [384, 290] width 25 height 7
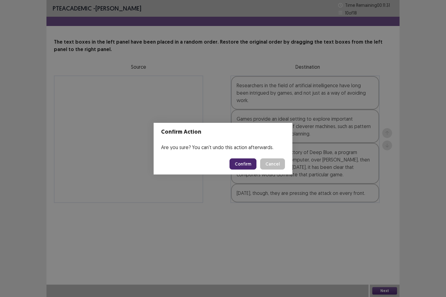
click at [252, 165] on button "Confirm" at bounding box center [242, 163] width 27 height 11
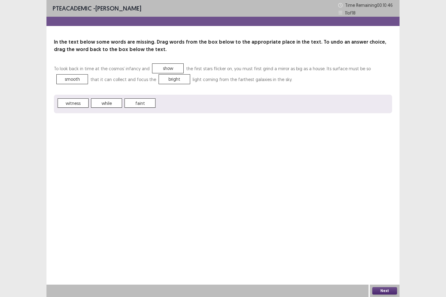
click at [378, 245] on button "Next" at bounding box center [384, 290] width 25 height 7
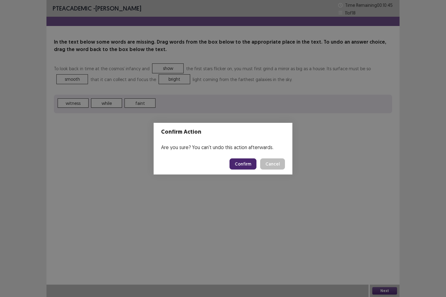
click at [245, 158] on button "Confirm" at bounding box center [242, 163] width 27 height 11
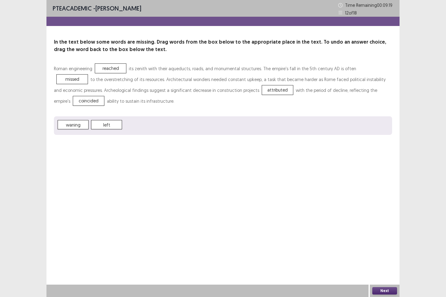
click at [387, 245] on button "Next" at bounding box center [384, 290] width 25 height 7
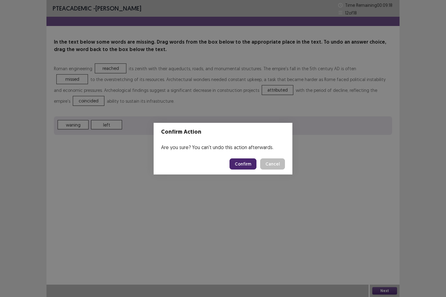
click at [246, 161] on button "Confirm" at bounding box center [242, 163] width 27 height 11
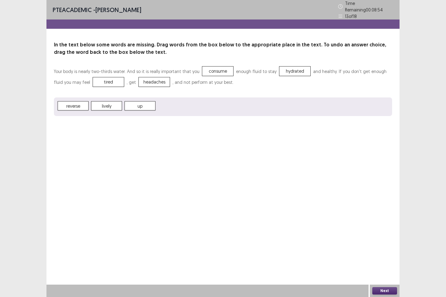
click at [377, 245] on button "Next" at bounding box center [384, 290] width 25 height 7
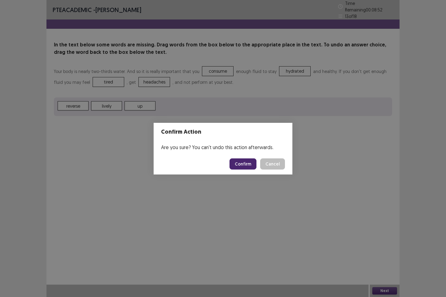
click at [241, 165] on button "Confirm" at bounding box center [242, 163] width 27 height 11
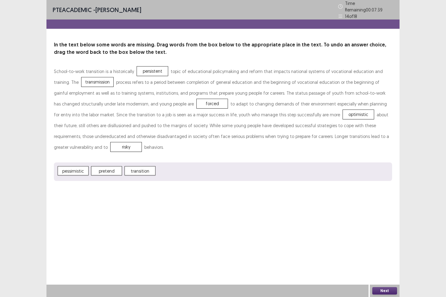
click at [385, 245] on button "Next" at bounding box center [384, 290] width 25 height 7
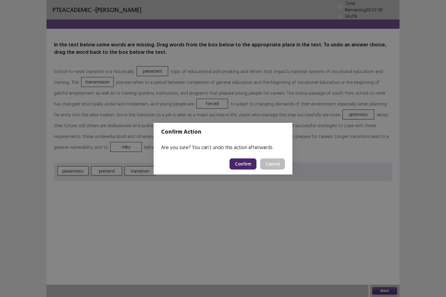
click at [246, 165] on button "Confirm" at bounding box center [242, 163] width 27 height 11
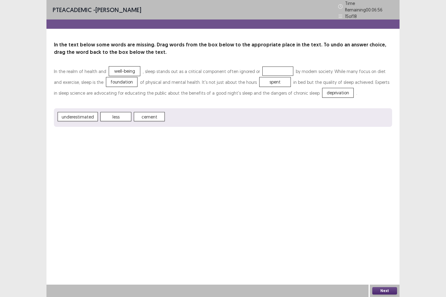
click at [384, 245] on button "Next" at bounding box center [384, 290] width 25 height 7
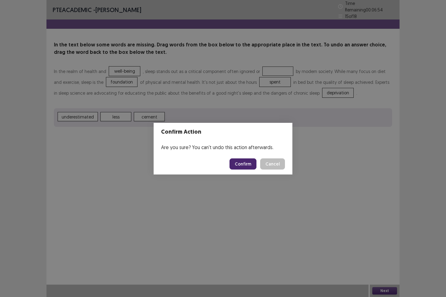
click at [250, 160] on button "Confirm" at bounding box center [242, 163] width 27 height 11
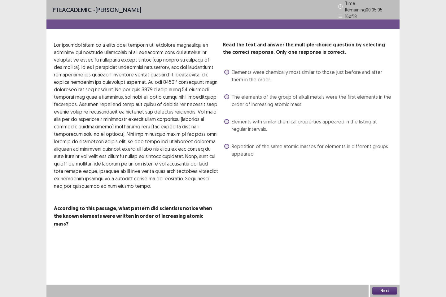
click at [226, 70] on span at bounding box center [226, 72] width 5 height 5
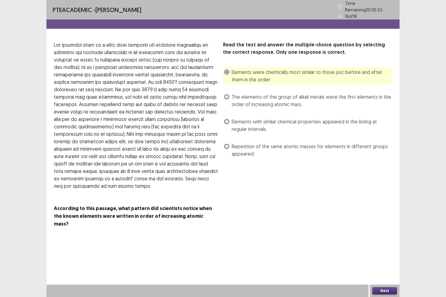
click at [385, 245] on button "Next" at bounding box center [384, 290] width 25 height 7
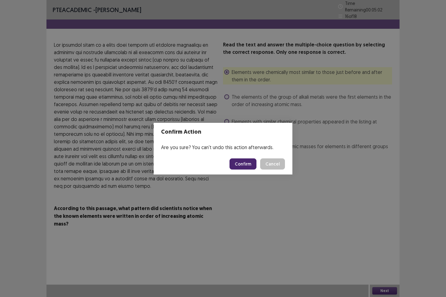
click at [251, 160] on button "Confirm" at bounding box center [242, 163] width 27 height 11
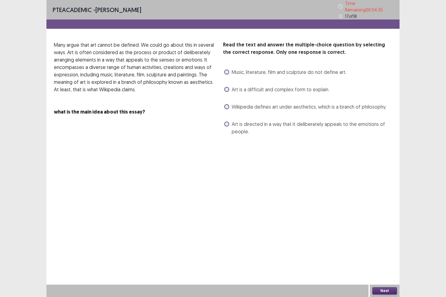
click at [225, 88] on span at bounding box center [226, 89] width 5 height 5
click at [226, 120] on label "Art is directed in a way that it deliberately appeals to the emotions of people." at bounding box center [308, 127] width 168 height 15
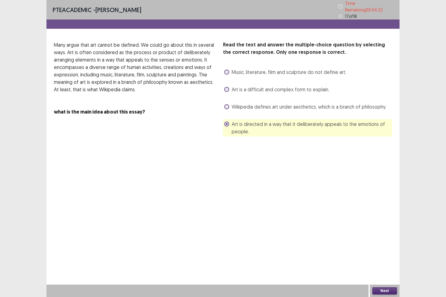
click at [392, 245] on button "Next" at bounding box center [384, 290] width 25 height 7
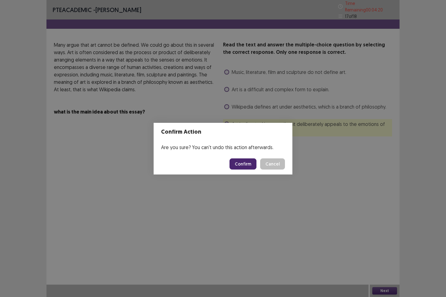
click at [245, 160] on button "Confirm" at bounding box center [242, 163] width 27 height 11
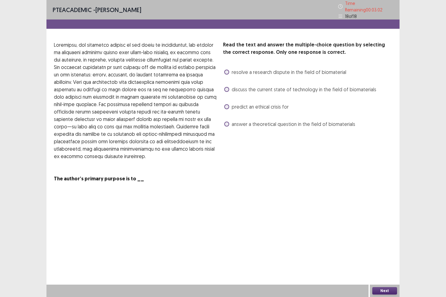
click at [226, 70] on span at bounding box center [226, 72] width 5 height 5
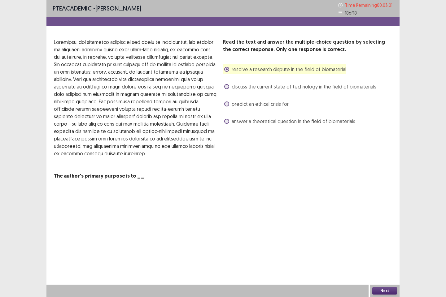
click at [382, 245] on button "Next" at bounding box center [384, 290] width 25 height 7
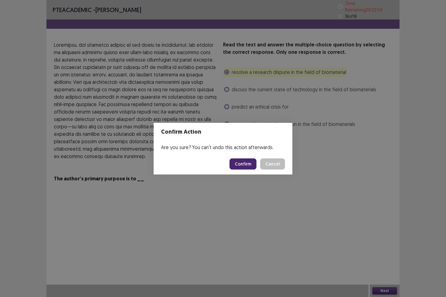
click at [249, 164] on button "Confirm" at bounding box center [242, 163] width 27 height 11
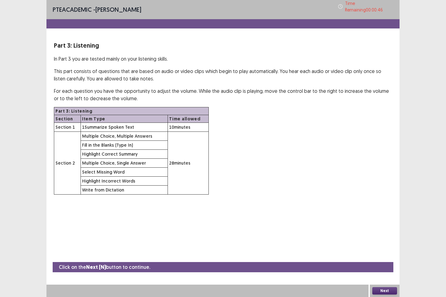
click at [382, 245] on button "Next" at bounding box center [384, 290] width 25 height 7
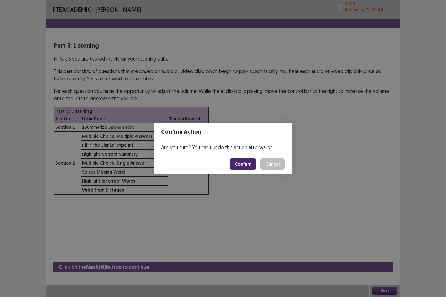
click at [245, 163] on button "Confirm" at bounding box center [242, 163] width 27 height 11
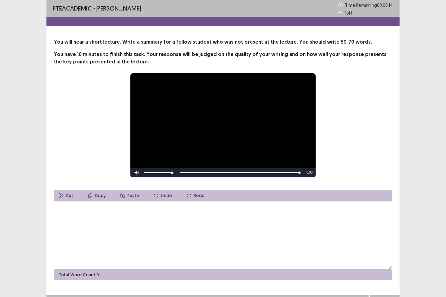
click at [148, 217] on textarea at bounding box center [223, 235] width 338 height 68
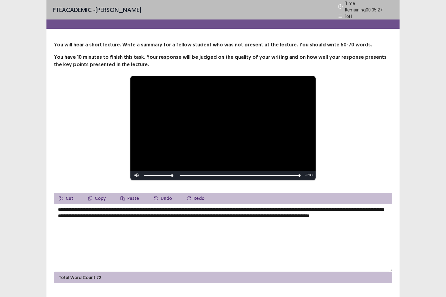
click at [247, 209] on textarea "**********" at bounding box center [223, 238] width 338 height 68
drag, startPoint x: 197, startPoint y: 213, endPoint x: 171, endPoint y: 215, distance: 26.0
click at [171, 215] on textarea "**********" at bounding box center [223, 238] width 338 height 68
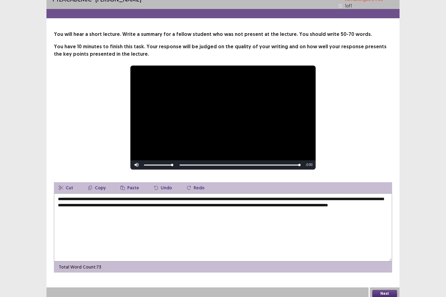
type textarea "**********"
click at [384, 245] on button "Next" at bounding box center [384, 293] width 25 height 7
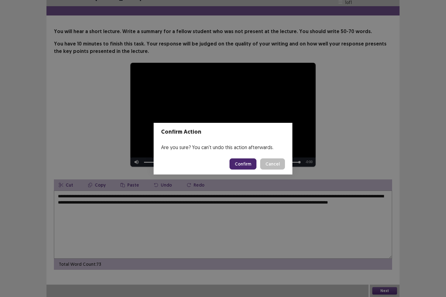
click at [244, 163] on button "Confirm" at bounding box center [242, 163] width 27 height 11
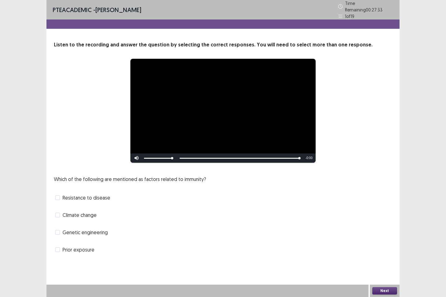
click at [56, 230] on span at bounding box center [57, 232] width 5 height 5
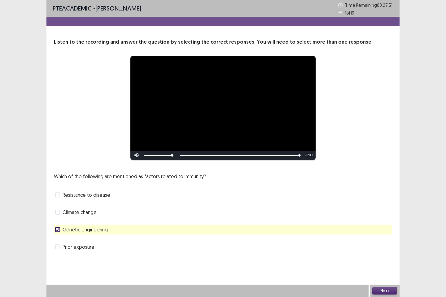
click at [382, 245] on button "Next" at bounding box center [384, 290] width 25 height 7
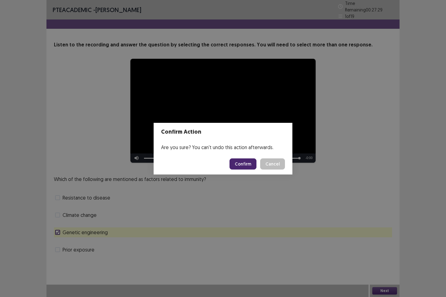
click at [250, 167] on button "Confirm" at bounding box center [242, 163] width 27 height 11
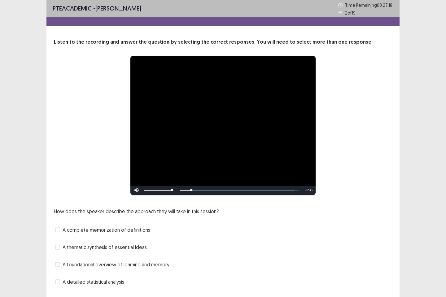
scroll to position [17, 0]
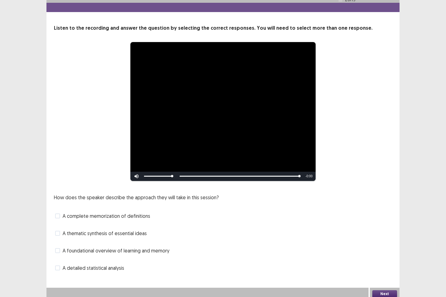
click at [59, 245] on span at bounding box center [57, 250] width 5 height 5
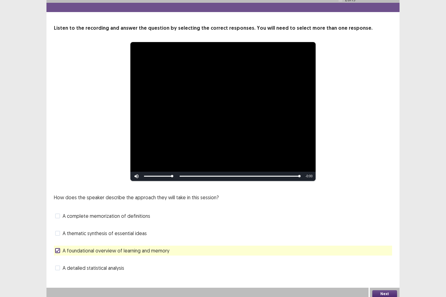
click at [380, 245] on button "Next" at bounding box center [384, 293] width 25 height 7
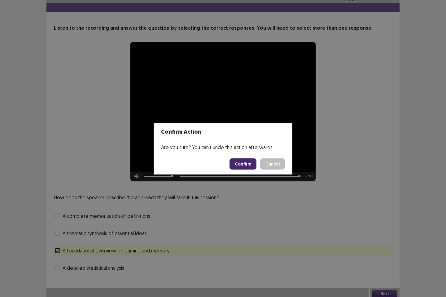
click at [245, 164] on button "Confirm" at bounding box center [242, 163] width 27 height 11
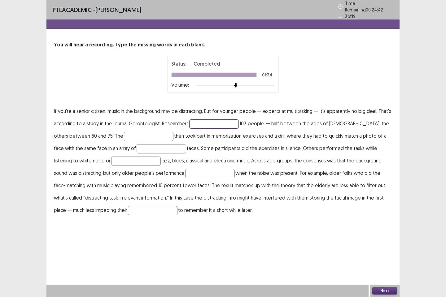
click at [221, 120] on input "text" at bounding box center [214, 123] width 50 height 9
type input "*********"
type input "**********"
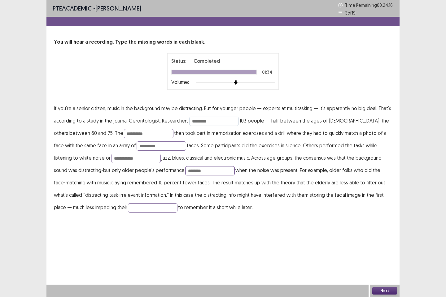
type input "********"
type input "*******"
click at [384, 245] on button "Next" at bounding box center [384, 290] width 25 height 7
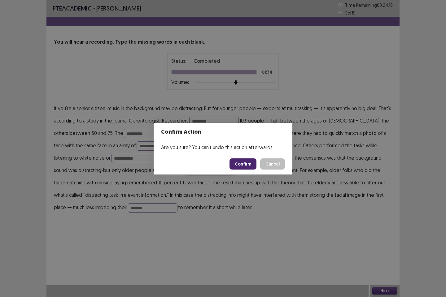
click at [247, 164] on button "Confirm" at bounding box center [242, 163] width 27 height 11
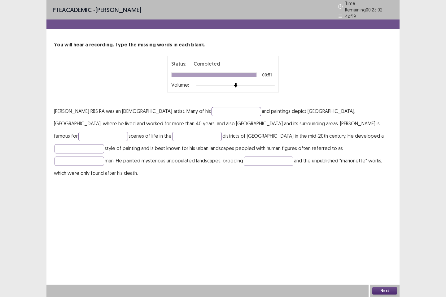
click at [226, 110] on input "text" at bounding box center [236, 111] width 50 height 9
type input "********"
type input "**********"
type input "*****"
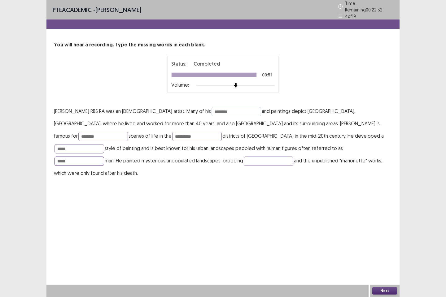
type input "*****"
type input "*******"
click at [382, 245] on button "Next" at bounding box center [384, 290] width 25 height 7
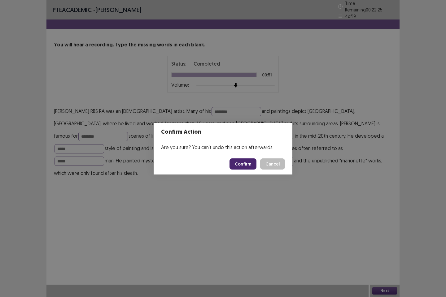
click at [248, 163] on button "Confirm" at bounding box center [242, 163] width 27 height 11
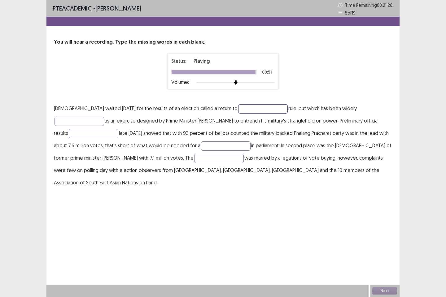
click at [238, 108] on input "text" at bounding box center [263, 108] width 50 height 9
type input "**********"
type input "********"
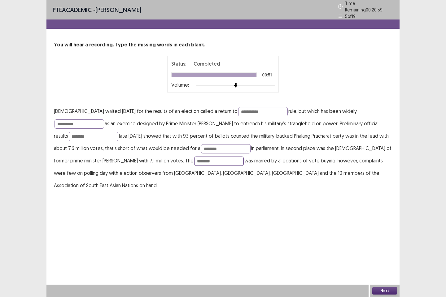
type input "********"
click at [385, 245] on button "Next" at bounding box center [384, 290] width 25 height 7
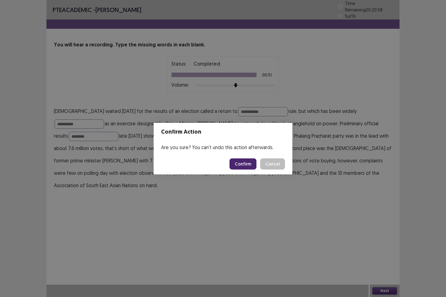
click at [244, 168] on button "Confirm" at bounding box center [242, 163] width 27 height 11
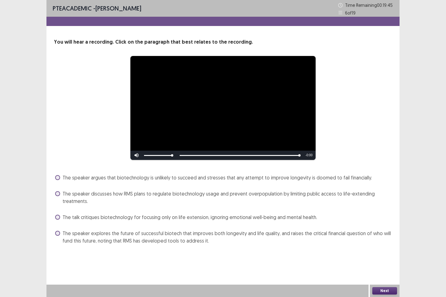
click at [58, 233] on span at bounding box center [57, 233] width 5 height 5
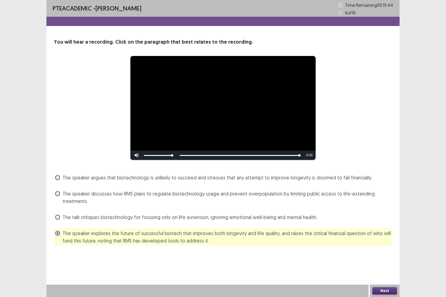
click at [387, 245] on button "Next" at bounding box center [384, 290] width 25 height 7
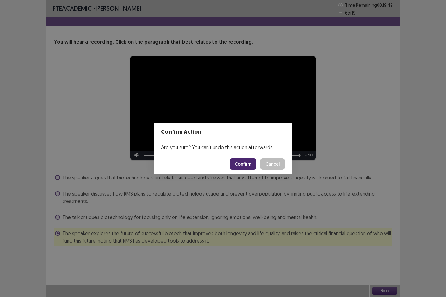
click at [241, 165] on button "Confirm" at bounding box center [242, 163] width 27 height 11
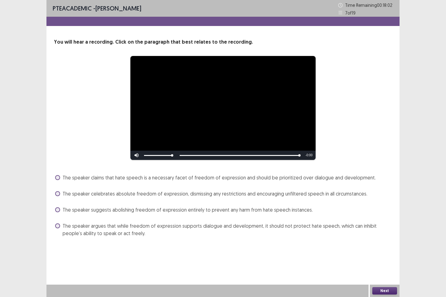
click at [57, 228] on span at bounding box center [57, 226] width 5 height 5
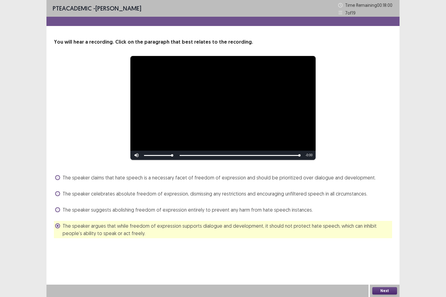
click at [390, 245] on button "Next" at bounding box center [384, 290] width 25 height 7
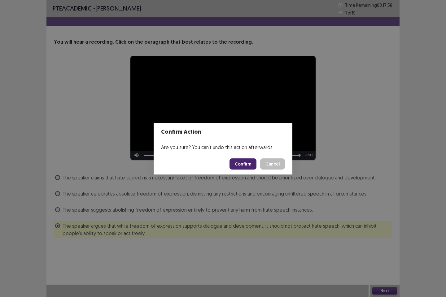
click at [251, 162] on button "Confirm" at bounding box center [242, 163] width 27 height 11
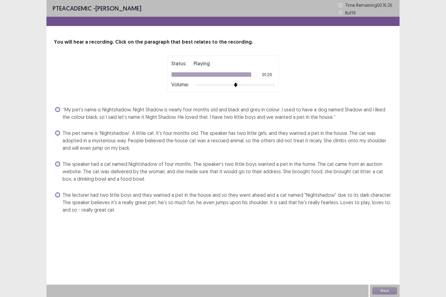
click at [60, 196] on span at bounding box center [57, 195] width 5 height 5
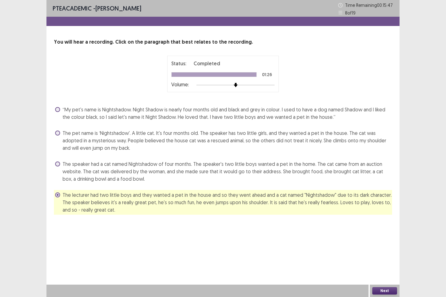
click at [384, 245] on button "Next" at bounding box center [384, 290] width 25 height 7
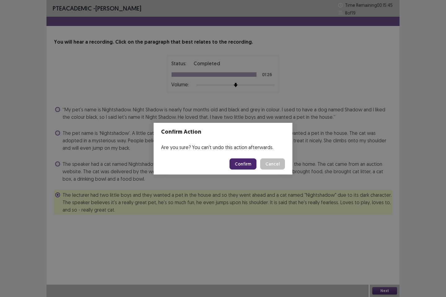
click at [244, 159] on button "Confirm" at bounding box center [242, 163] width 27 height 11
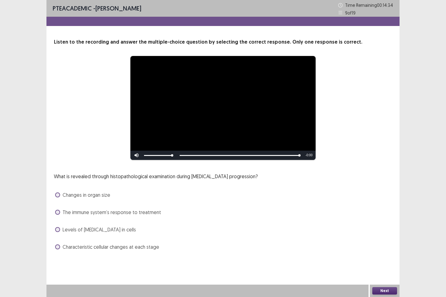
click at [58, 245] on span at bounding box center [57, 247] width 5 height 5
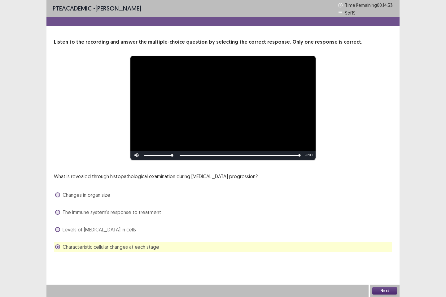
click at [377, 245] on button "Next" at bounding box center [384, 290] width 25 height 7
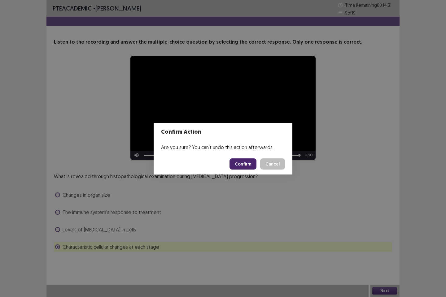
click at [248, 161] on button "Confirm" at bounding box center [242, 163] width 27 height 11
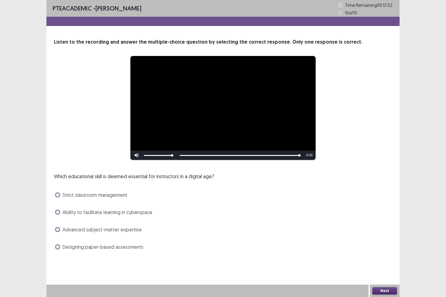
click at [58, 195] on span at bounding box center [57, 195] width 5 height 5
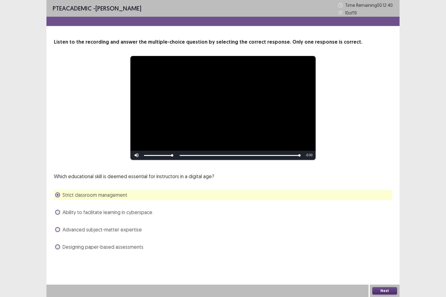
click at [381, 245] on button "Next" at bounding box center [384, 290] width 25 height 7
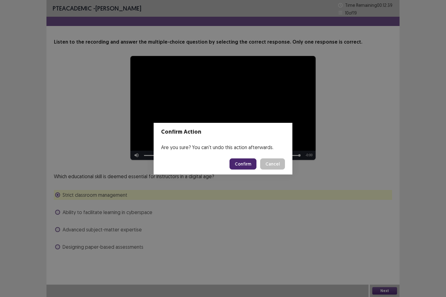
click at [243, 162] on button "Confirm" at bounding box center [242, 163] width 27 height 11
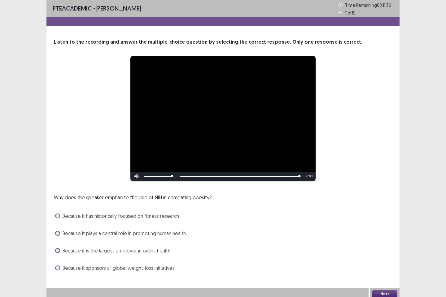
click at [59, 231] on label "Because it plays a central role in promoting human health" at bounding box center [120, 233] width 131 height 7
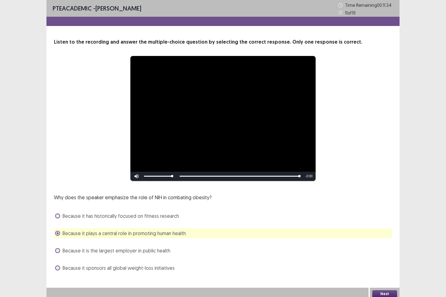
scroll to position [3, 0]
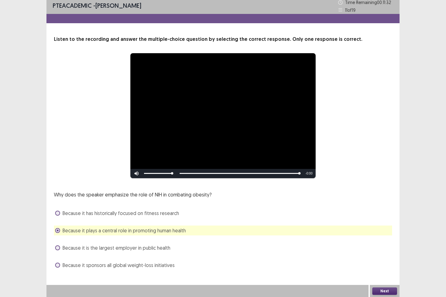
click at [386, 245] on button "Next" at bounding box center [384, 291] width 25 height 7
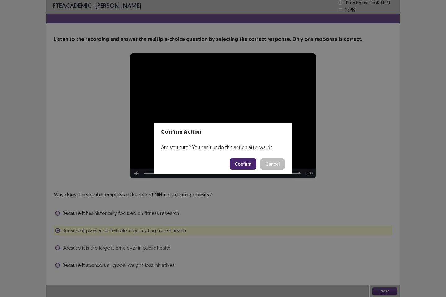
click at [242, 161] on button "Confirm" at bounding box center [242, 163] width 27 height 11
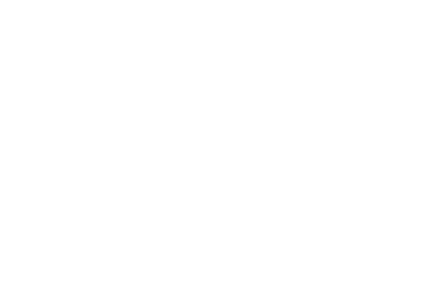
scroll to position [0, 0]
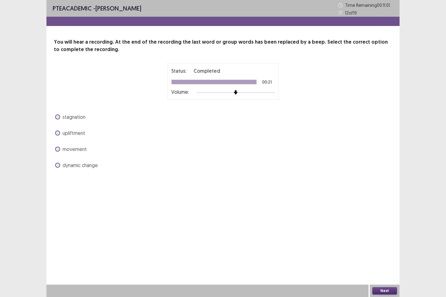
click at [57, 149] on span at bounding box center [57, 149] width 5 height 5
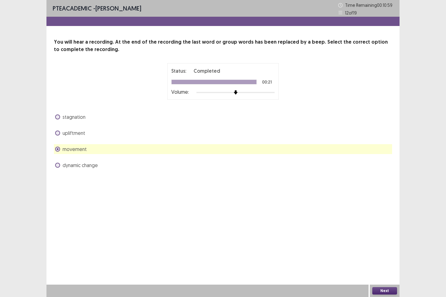
click at [379, 245] on button "Next" at bounding box center [384, 290] width 25 height 7
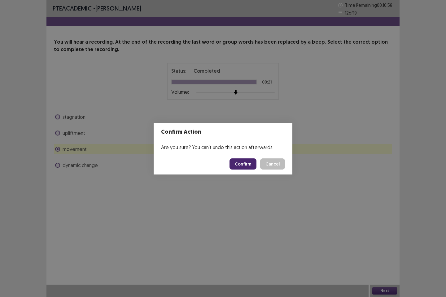
click at [237, 163] on button "Confirm" at bounding box center [242, 163] width 27 height 11
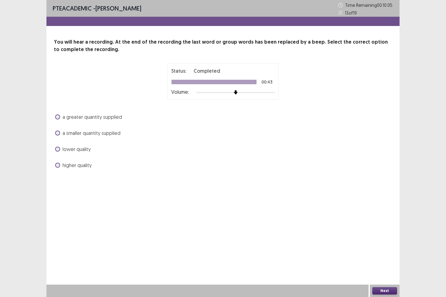
click at [59, 117] on span at bounding box center [57, 117] width 5 height 5
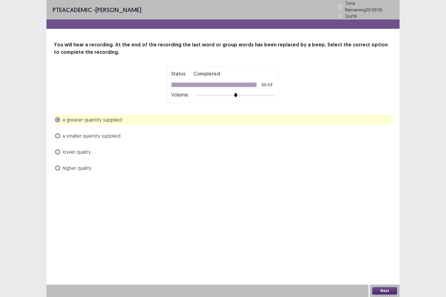
click at [387, 245] on button "Next" at bounding box center [384, 290] width 25 height 7
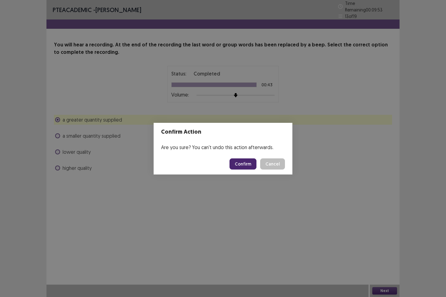
click at [247, 162] on button "Confirm" at bounding box center [242, 163] width 27 height 11
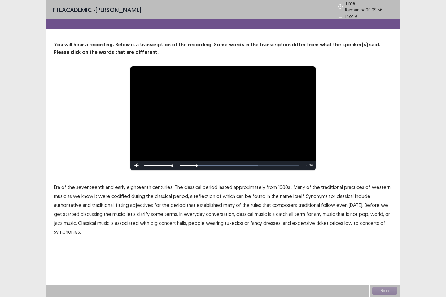
click at [278, 185] on span "1900s" at bounding box center [284, 187] width 12 height 7
click at [122, 193] on span "codified" at bounding box center [120, 196] width 19 height 7
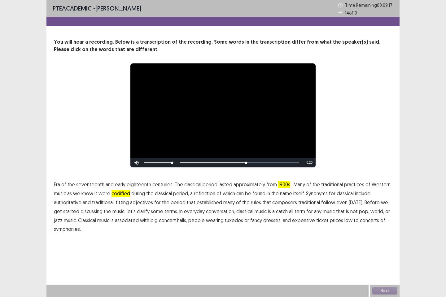
click at [300, 201] on span "traditional" at bounding box center [309, 202] width 22 height 7
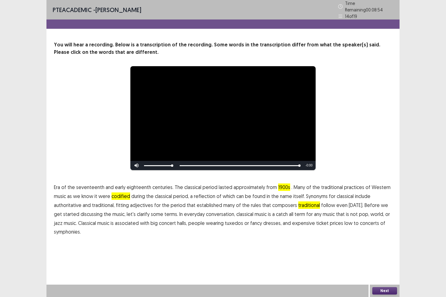
click at [381, 245] on button "Next" at bounding box center [384, 290] width 25 height 7
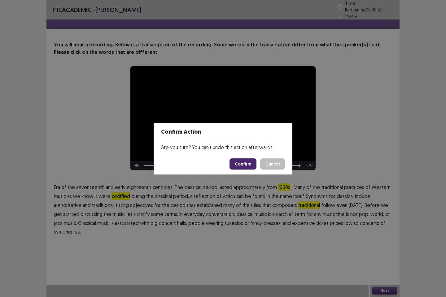
click at [246, 164] on button "Confirm" at bounding box center [242, 163] width 27 height 11
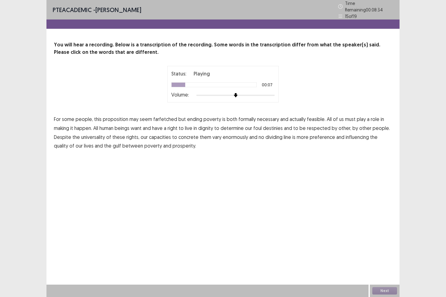
click at [248, 116] on span "formally" at bounding box center [246, 118] width 17 height 7
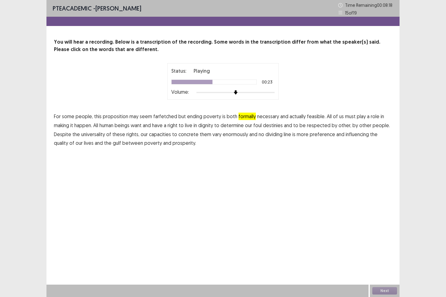
click at [258, 127] on span "foul" at bounding box center [257, 125] width 8 height 7
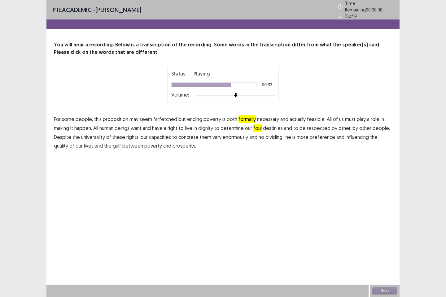
click at [185, 135] on span "concrete" at bounding box center [188, 136] width 20 height 7
click at [324, 133] on span "preference" at bounding box center [322, 136] width 25 height 7
click at [378, 245] on button "Next" at bounding box center [384, 290] width 25 height 7
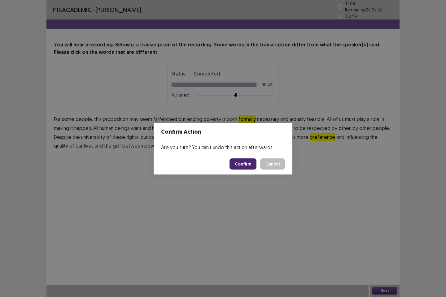
click at [242, 164] on button "Confirm" at bounding box center [242, 163] width 27 height 11
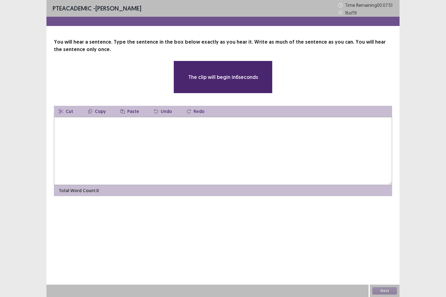
click at [237, 149] on textarea at bounding box center [223, 151] width 338 height 68
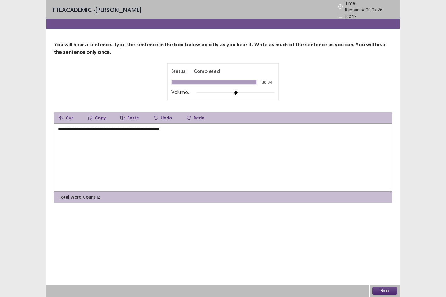
click at [57, 128] on textarea "**********" at bounding box center [223, 158] width 338 height 68
type textarea "**********"
click at [382, 245] on button "Next" at bounding box center [384, 290] width 25 height 7
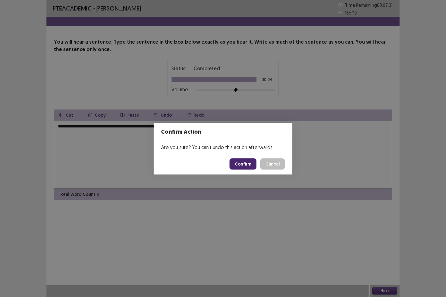
click at [250, 167] on button "Confirm" at bounding box center [242, 163] width 27 height 11
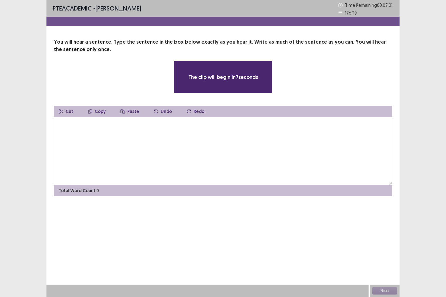
click at [199, 148] on textarea at bounding box center [223, 151] width 338 height 68
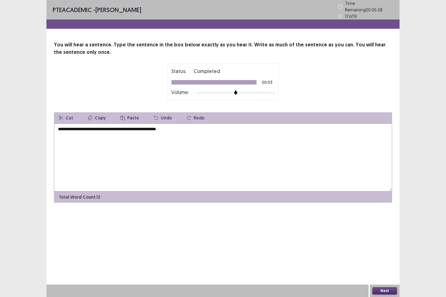
click at [59, 124] on textarea "**********" at bounding box center [223, 158] width 338 height 68
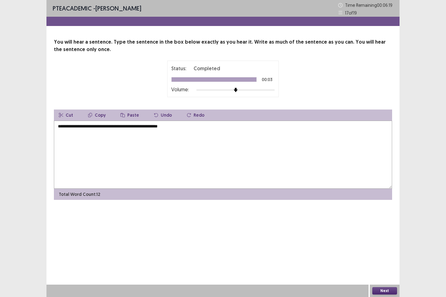
type textarea "**********"
click at [382, 245] on button "Next" at bounding box center [384, 290] width 25 height 7
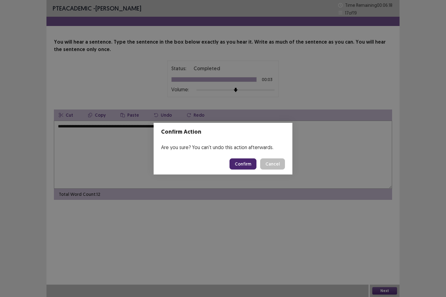
click at [250, 164] on button "Confirm" at bounding box center [242, 163] width 27 height 11
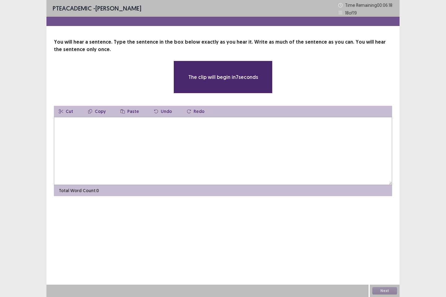
click at [144, 133] on textarea at bounding box center [223, 151] width 338 height 68
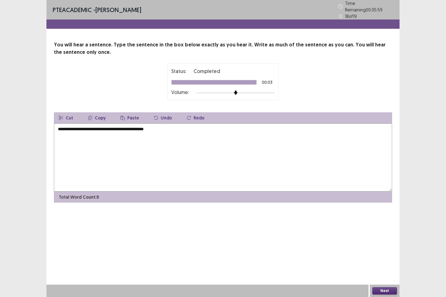
click at [59, 125] on textarea "**********" at bounding box center [223, 158] width 338 height 68
type textarea "**********"
click at [380, 245] on div "Next" at bounding box center [385, 291] width 30 height 12
click at [382, 245] on button "Next" at bounding box center [384, 290] width 25 height 7
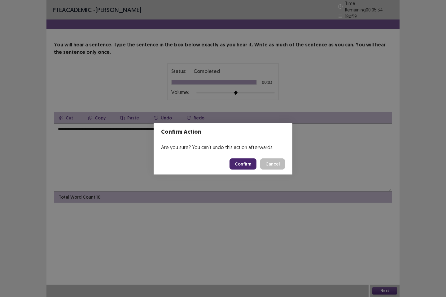
click at [241, 163] on button "Confirm" at bounding box center [242, 163] width 27 height 11
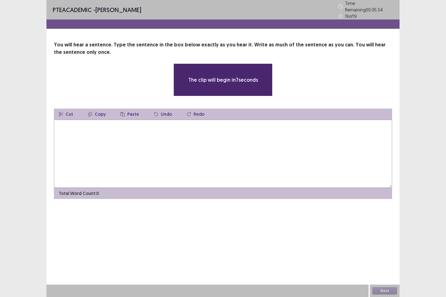
click at [219, 135] on textarea at bounding box center [223, 154] width 338 height 68
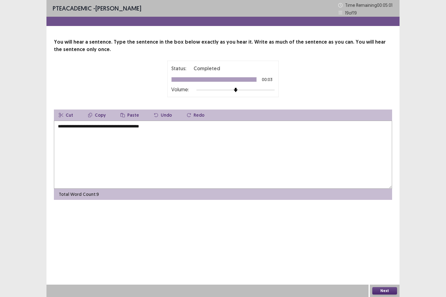
type textarea "**********"
click at [385, 245] on button "Next" at bounding box center [384, 290] width 25 height 7
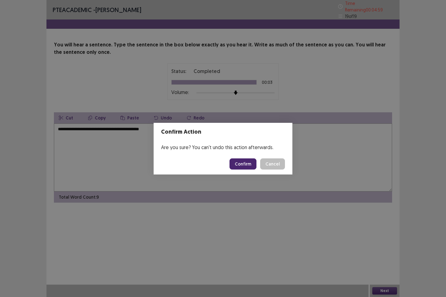
click at [246, 163] on button "Confirm" at bounding box center [242, 163] width 27 height 11
